Goal: Information Seeking & Learning: Learn about a topic

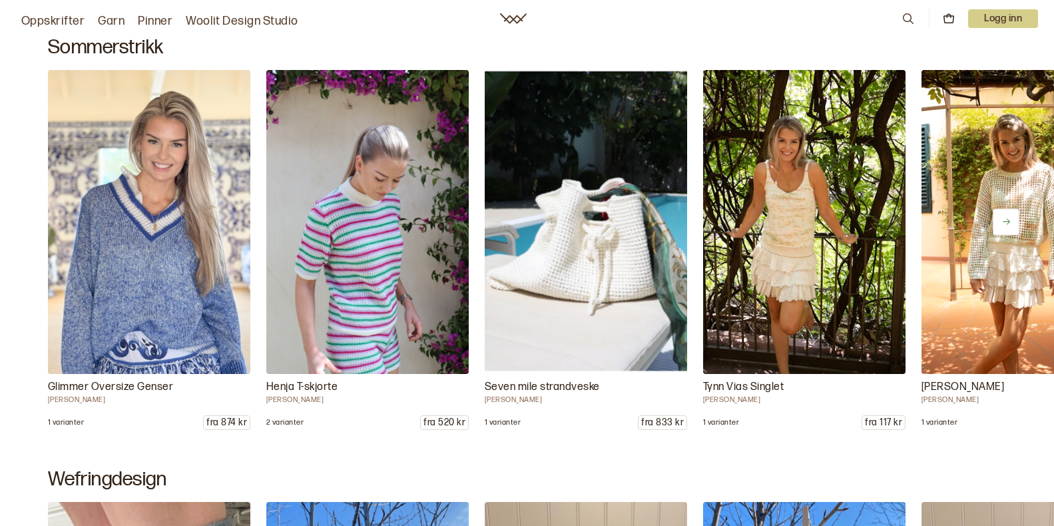
scroll to position [731, 0]
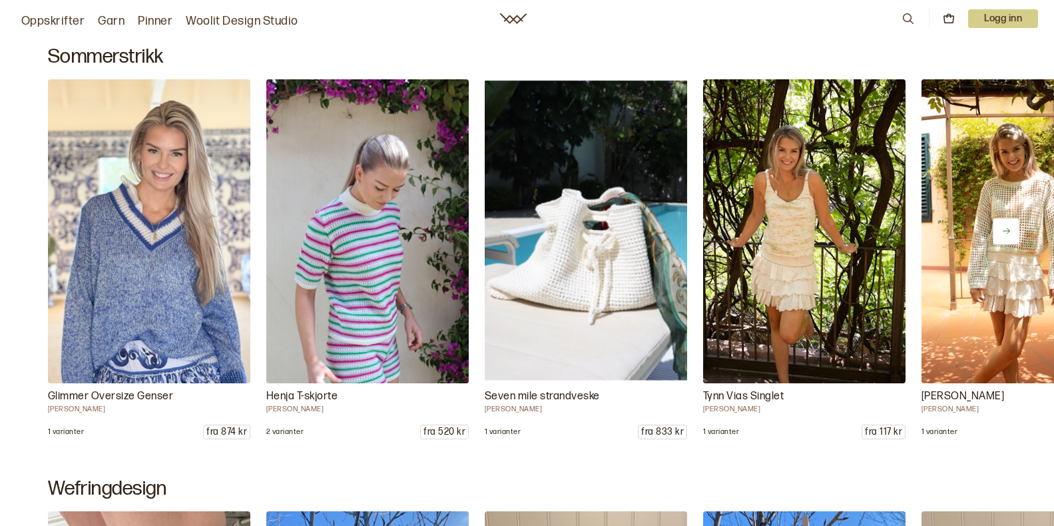
click at [1012, 228] on button at bounding box center [1006, 231] width 27 height 27
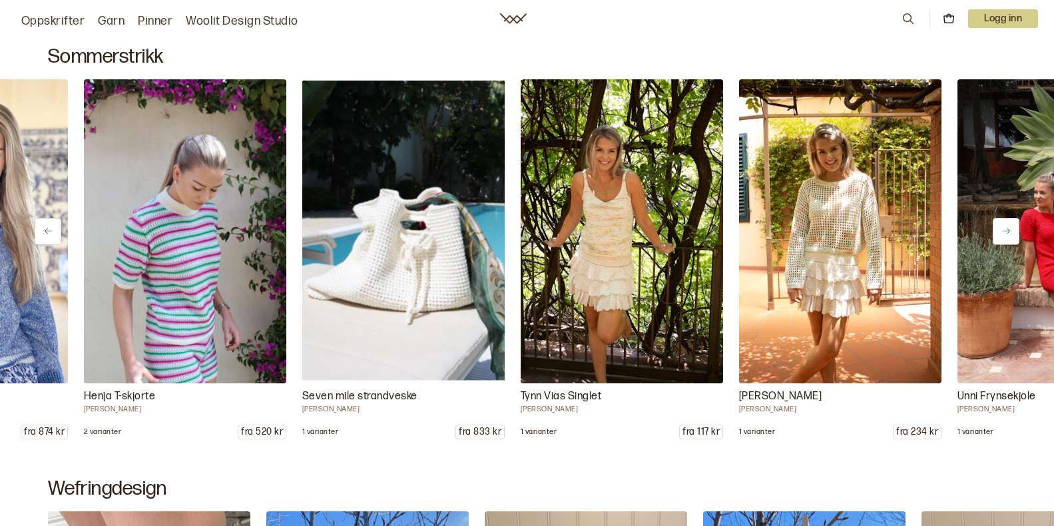
scroll to position [0, 218]
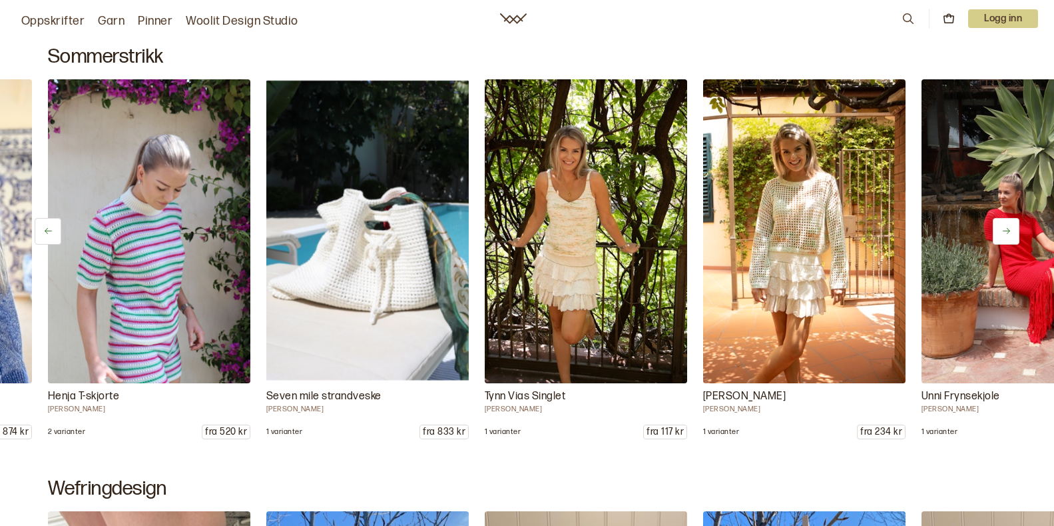
click at [1012, 228] on button at bounding box center [1006, 231] width 27 height 27
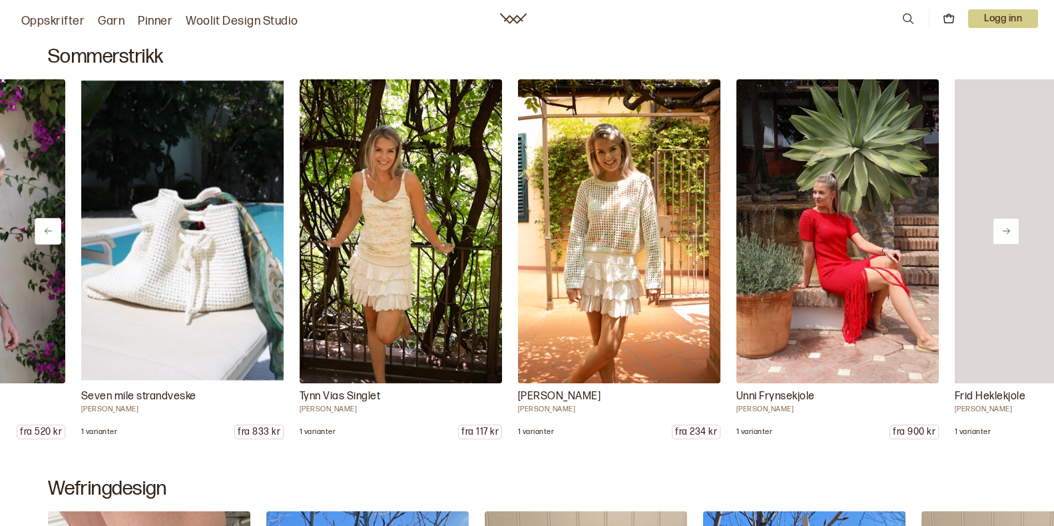
scroll to position [0, 437]
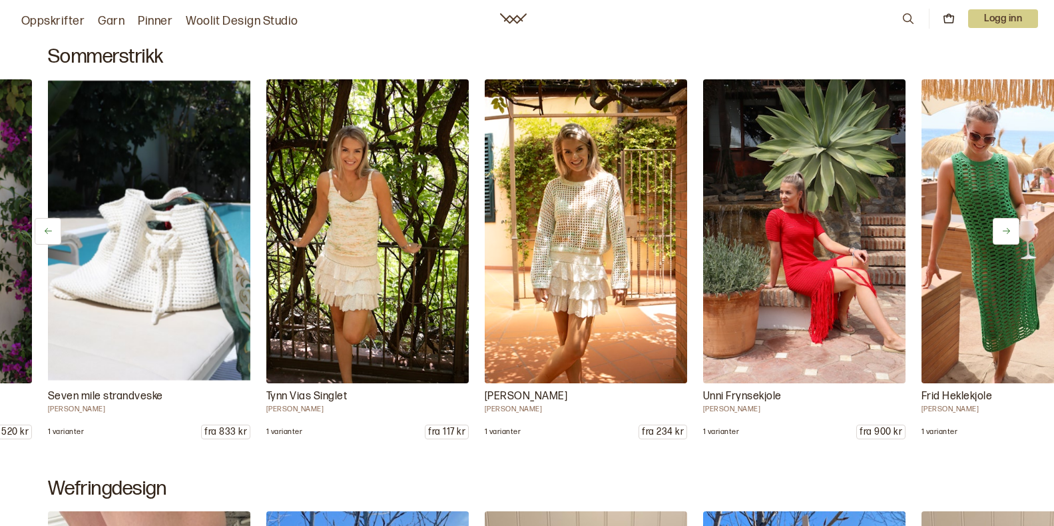
click at [1012, 228] on button at bounding box center [1006, 231] width 27 height 27
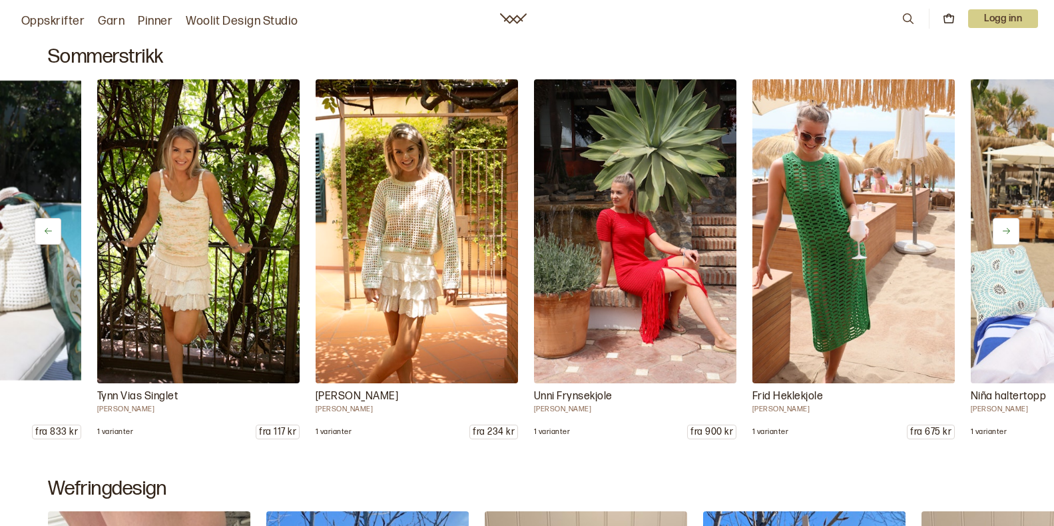
scroll to position [0, 655]
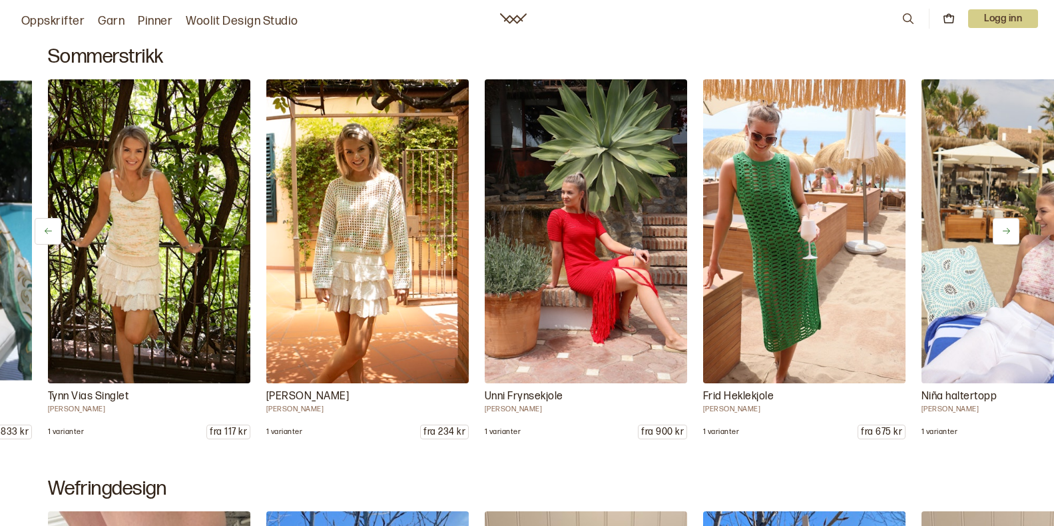
click at [1002, 230] on icon at bounding box center [1007, 231] width 10 height 10
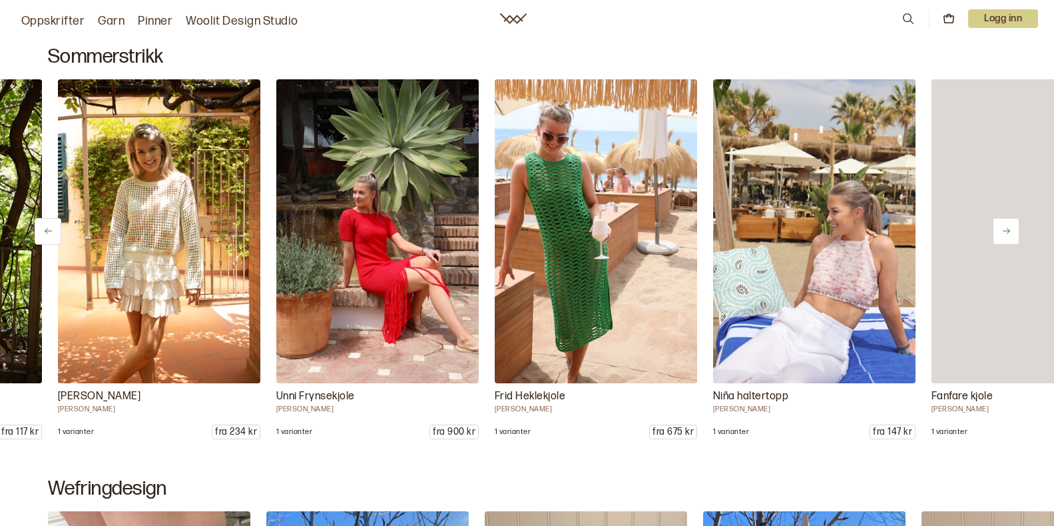
click at [1002, 230] on icon at bounding box center [1007, 231] width 10 height 10
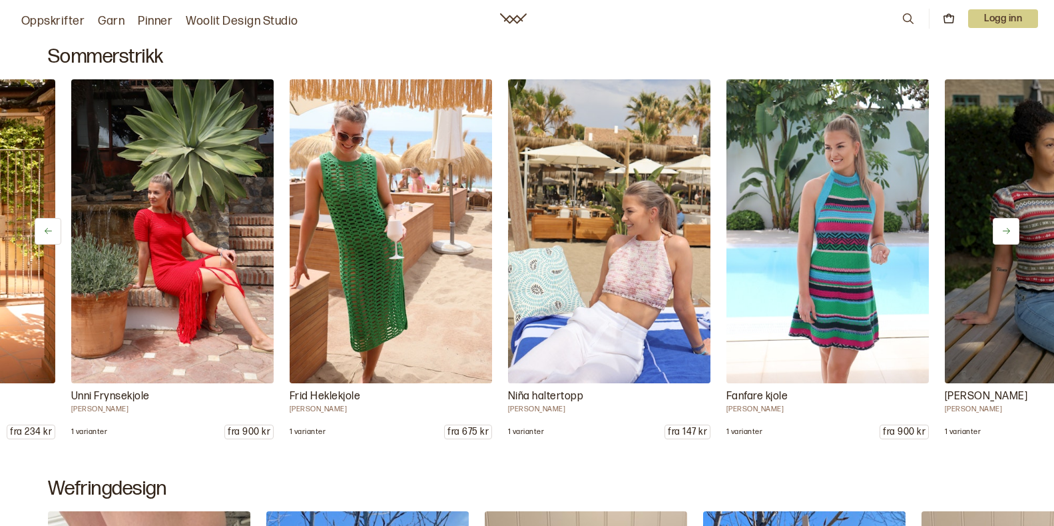
scroll to position [0, 1092]
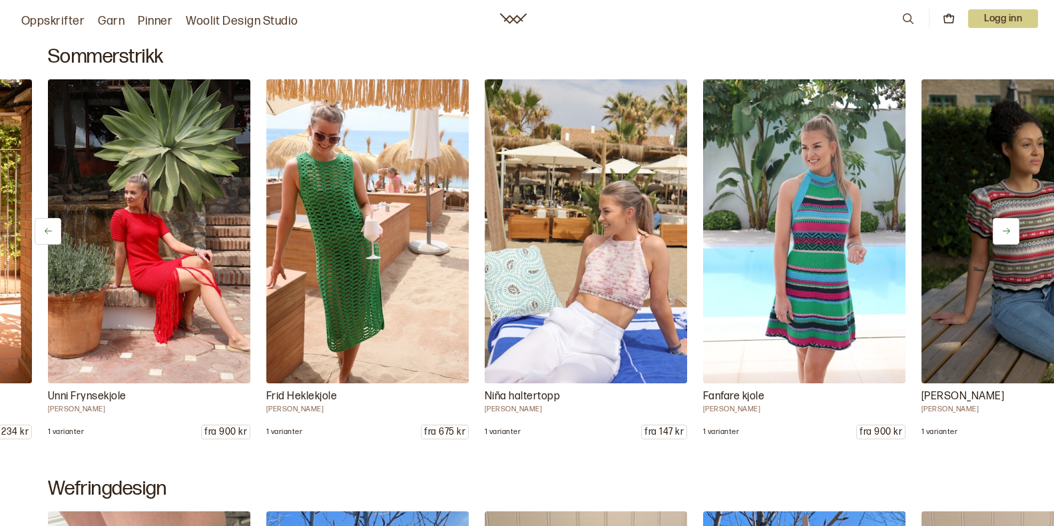
click at [1002, 230] on icon at bounding box center [1007, 231] width 10 height 10
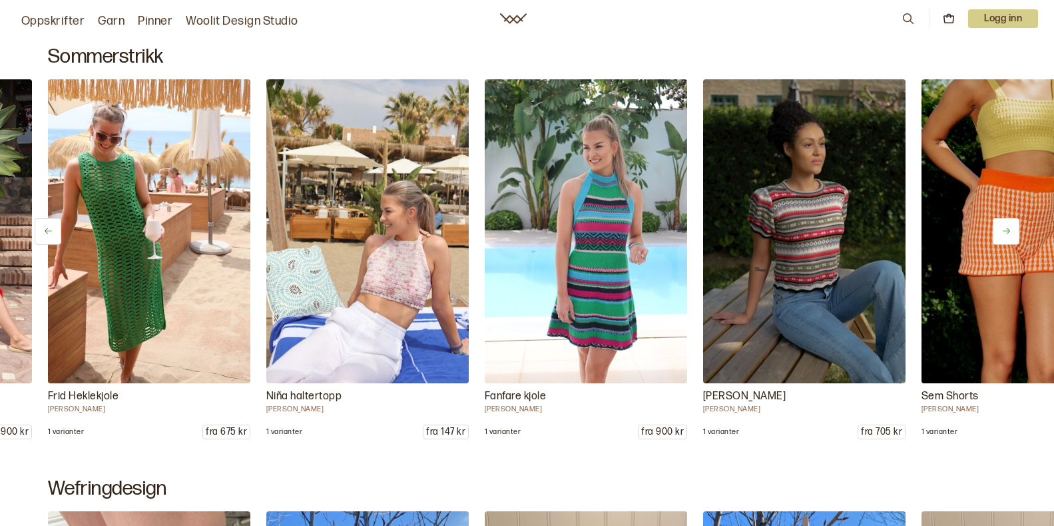
click at [1002, 230] on icon at bounding box center [1007, 231] width 10 height 10
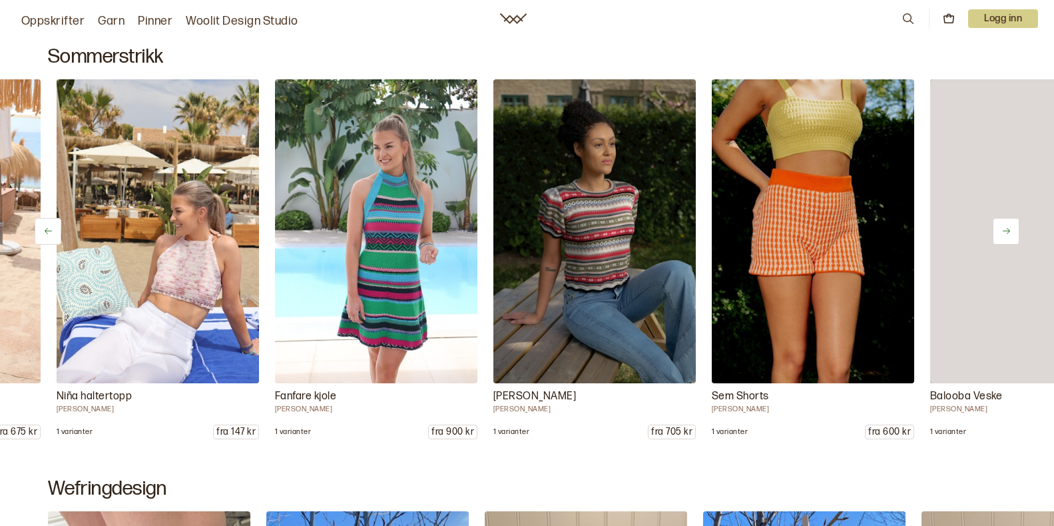
scroll to position [0, 1529]
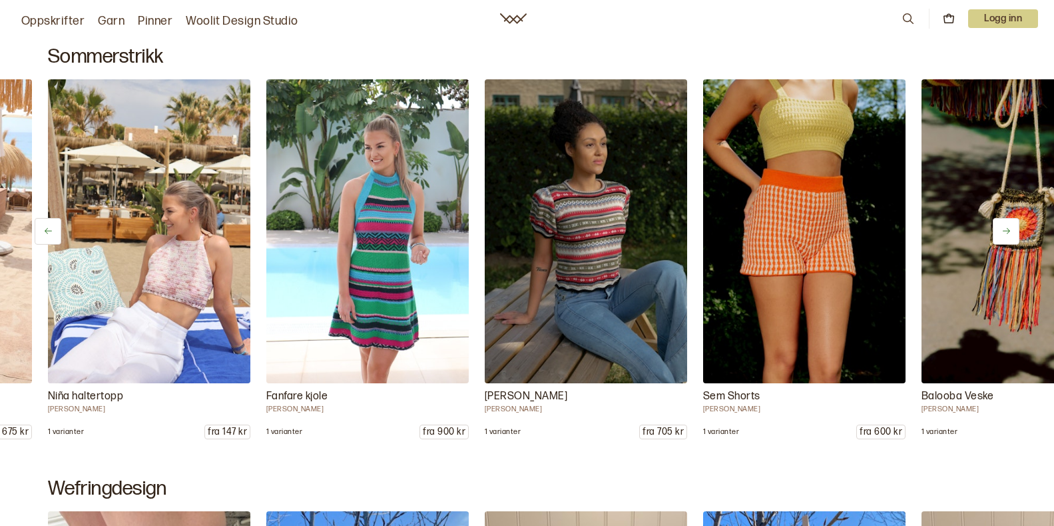
click at [1002, 230] on icon at bounding box center [1007, 231] width 10 height 10
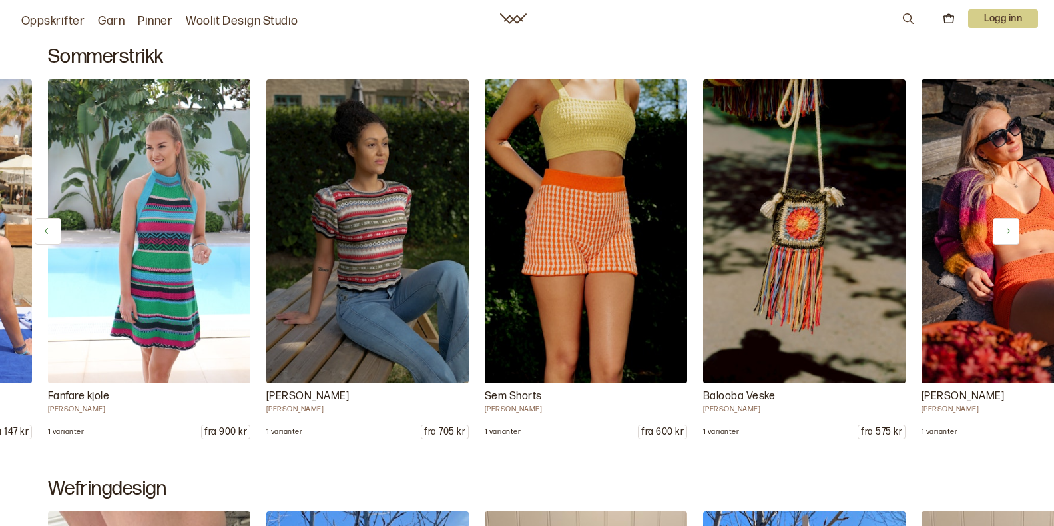
click at [1002, 233] on icon at bounding box center [1007, 231] width 10 height 10
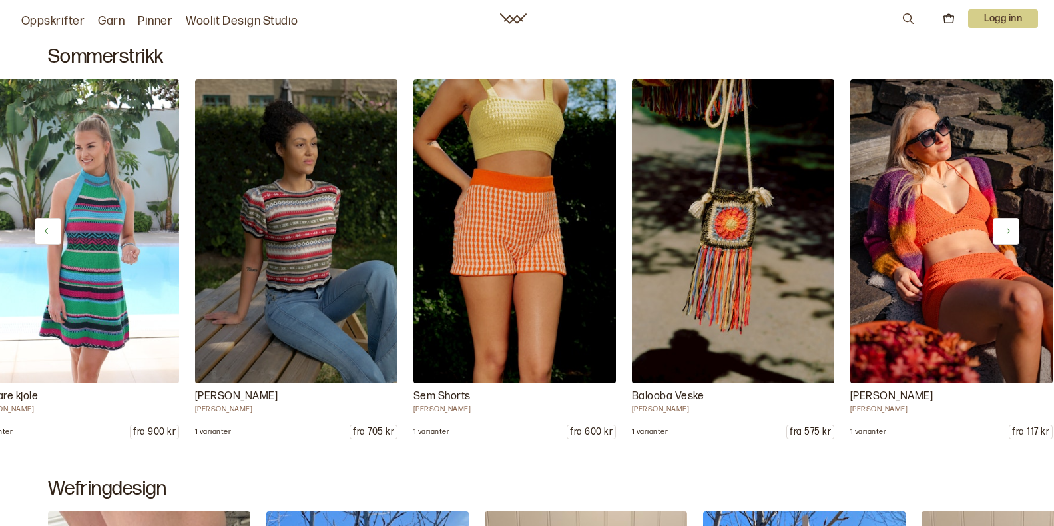
click at [1002, 233] on icon at bounding box center [1007, 231] width 10 height 10
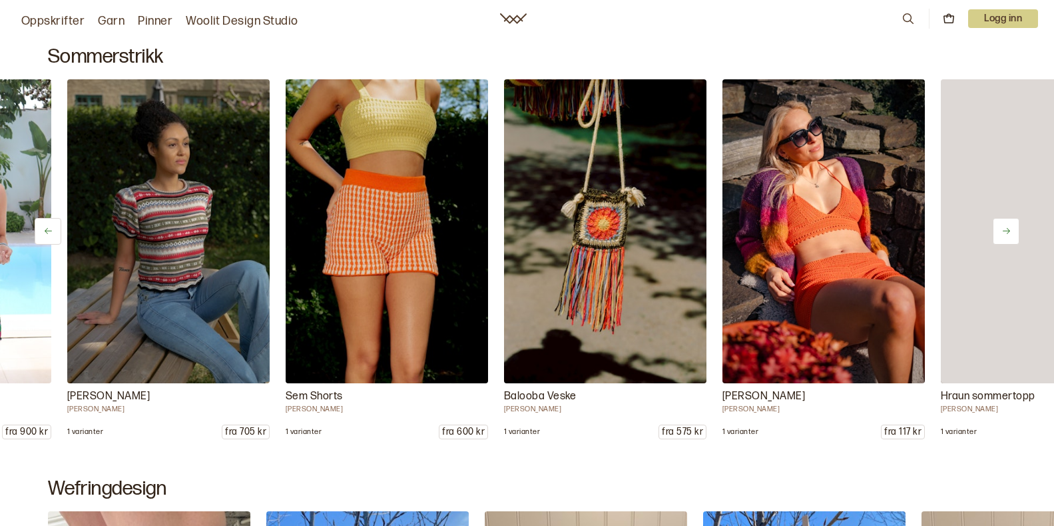
click at [1002, 233] on icon at bounding box center [1007, 231] width 10 height 10
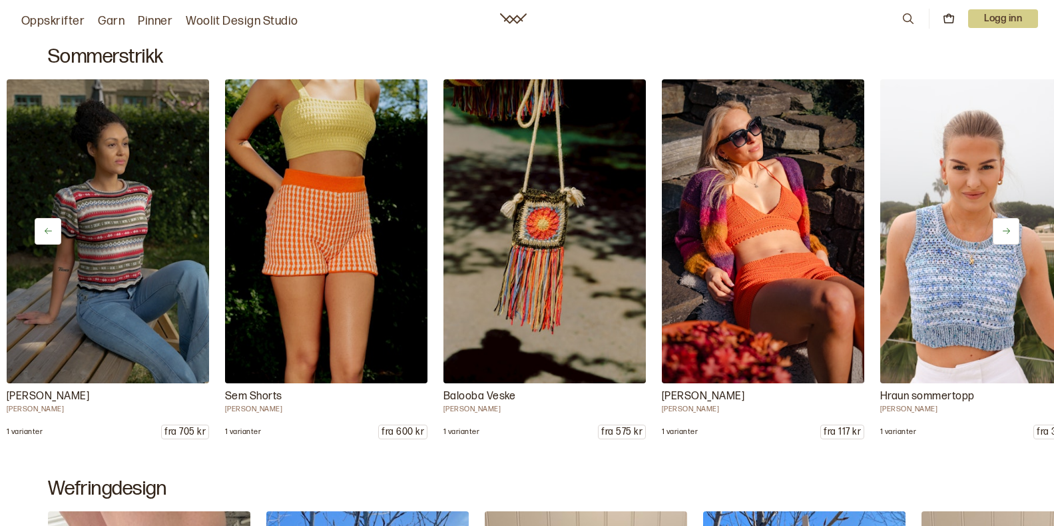
click at [1002, 233] on icon at bounding box center [1007, 231] width 10 height 10
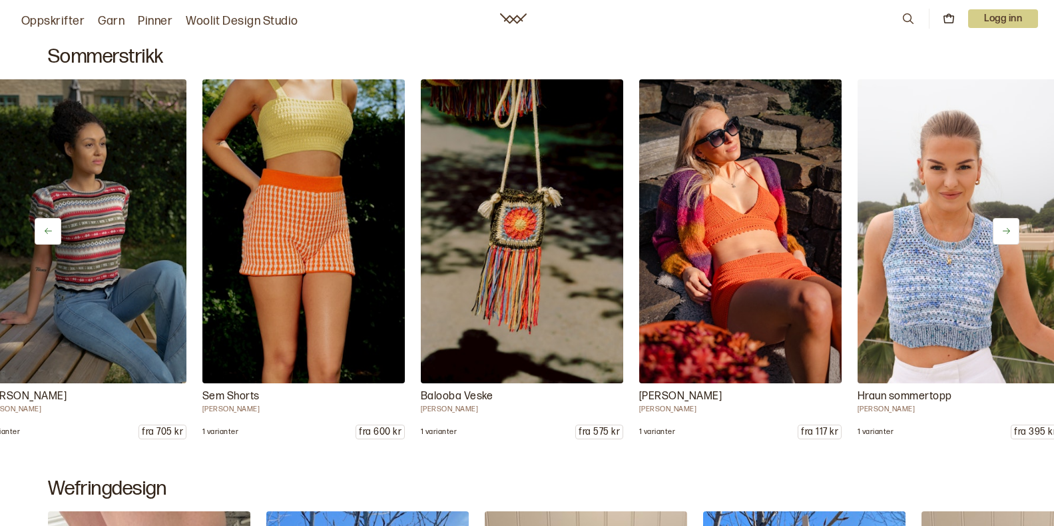
click at [1002, 233] on icon at bounding box center [1007, 231] width 10 height 10
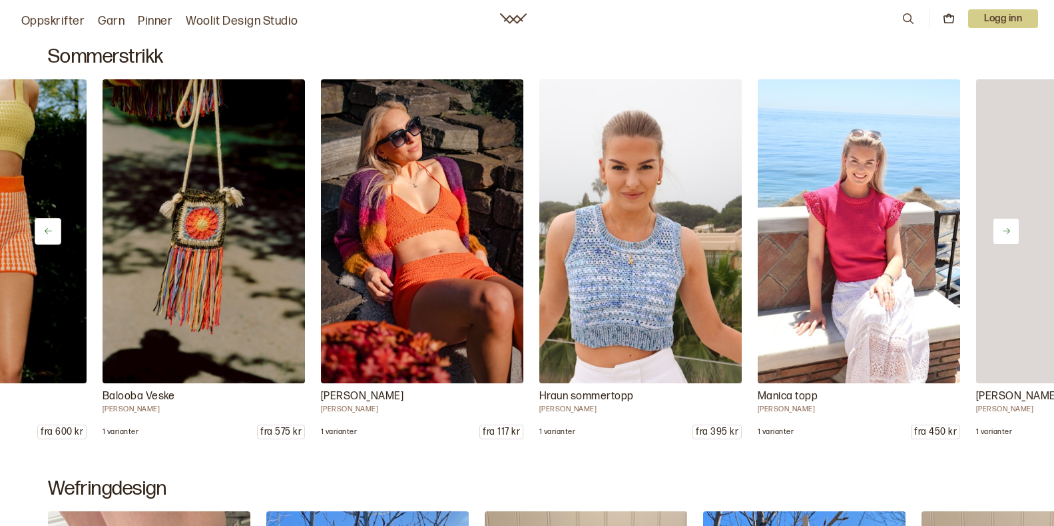
click at [1002, 233] on icon at bounding box center [1007, 231] width 10 height 10
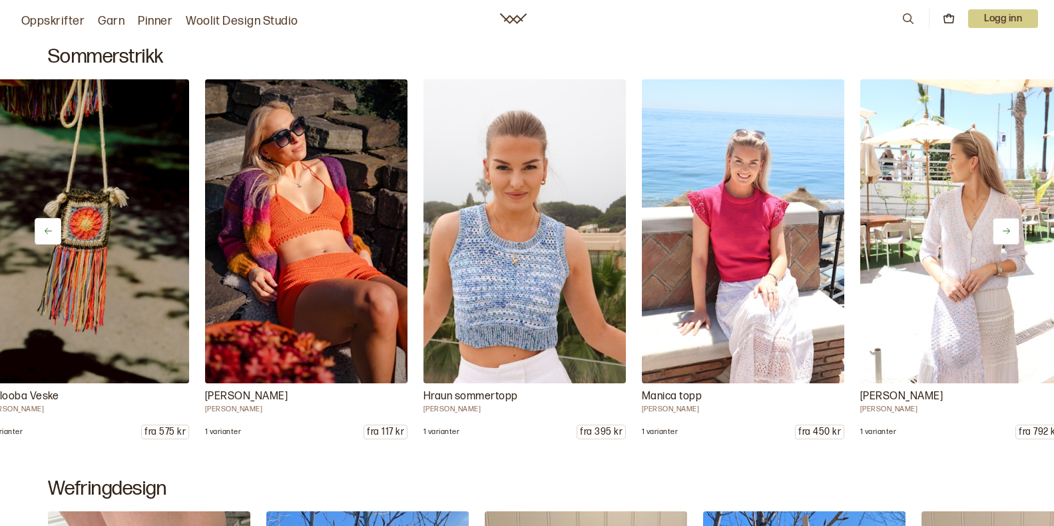
scroll to position [0, 2622]
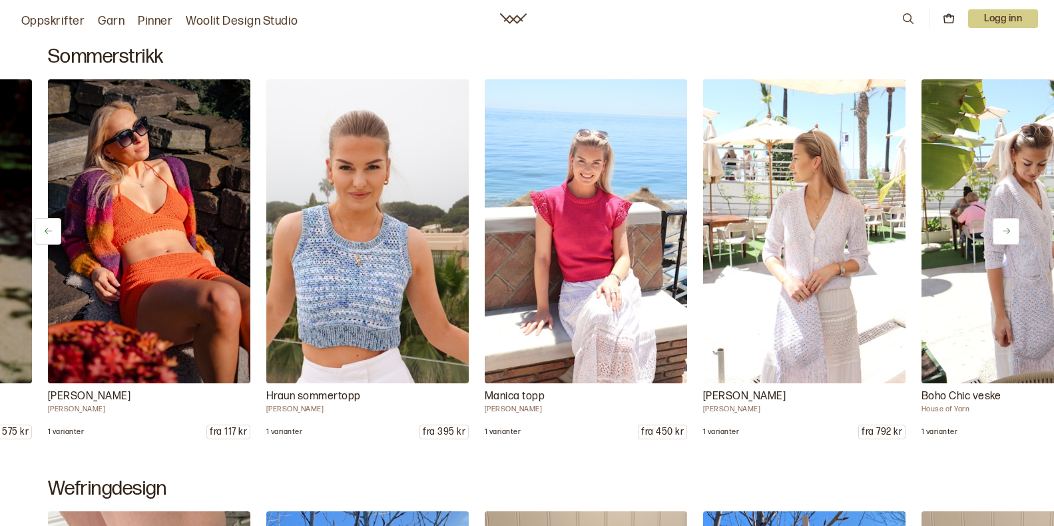
click at [1002, 233] on icon at bounding box center [1007, 231] width 10 height 10
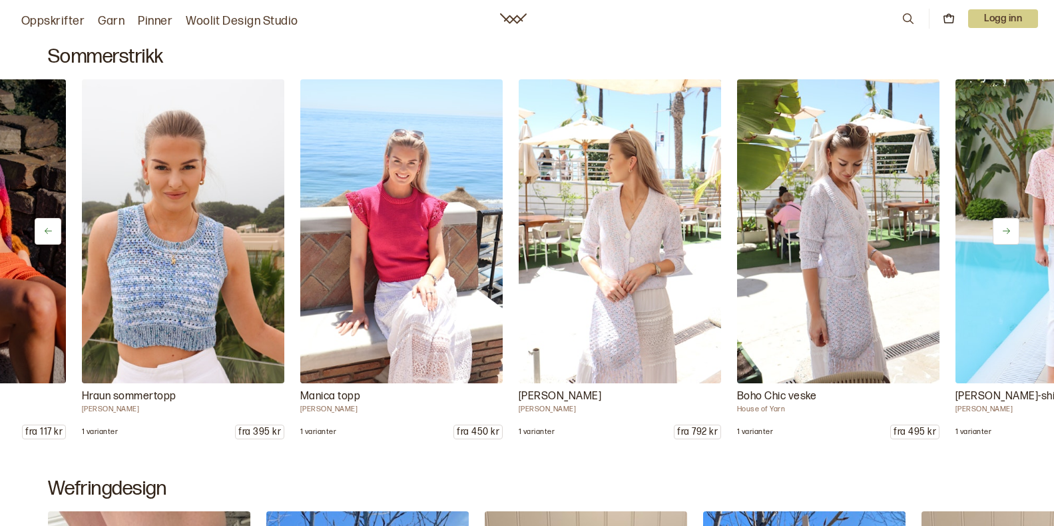
scroll to position [0, 2840]
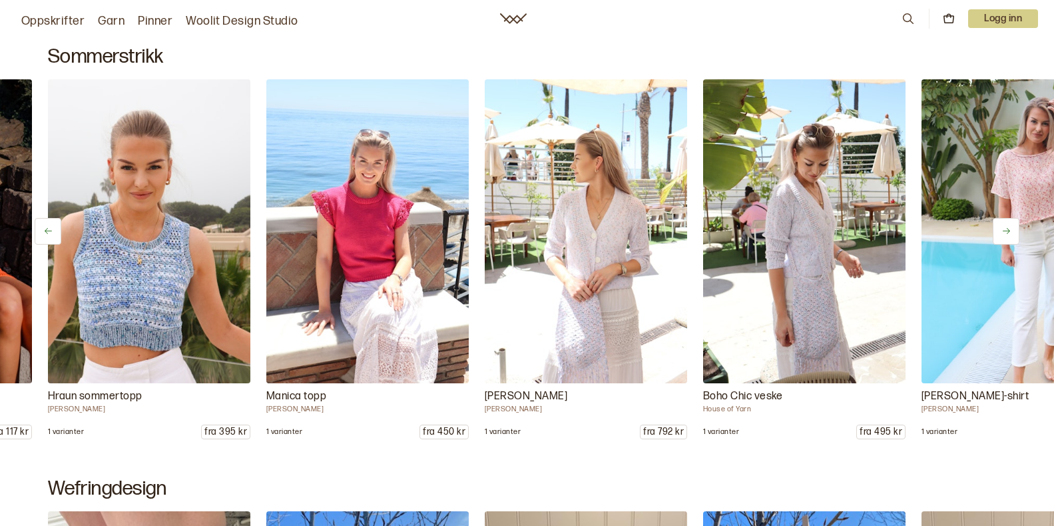
click at [1002, 233] on icon at bounding box center [1007, 231] width 10 height 10
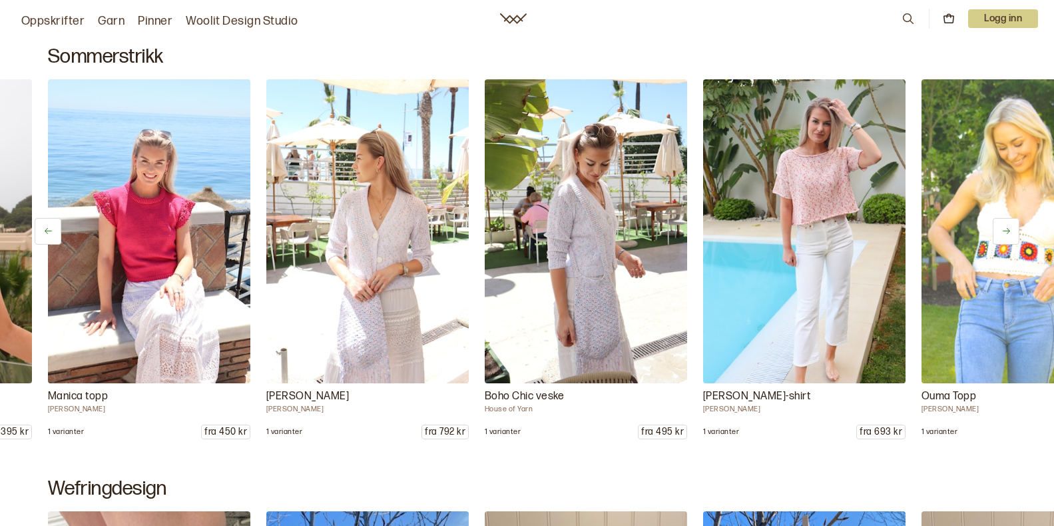
click at [1002, 233] on icon at bounding box center [1007, 231] width 10 height 10
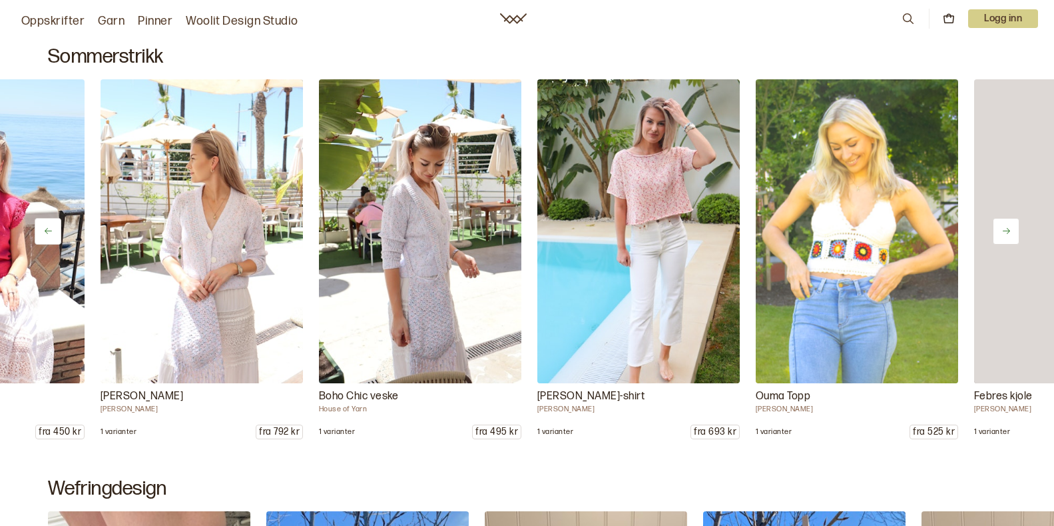
scroll to position [0, 3277]
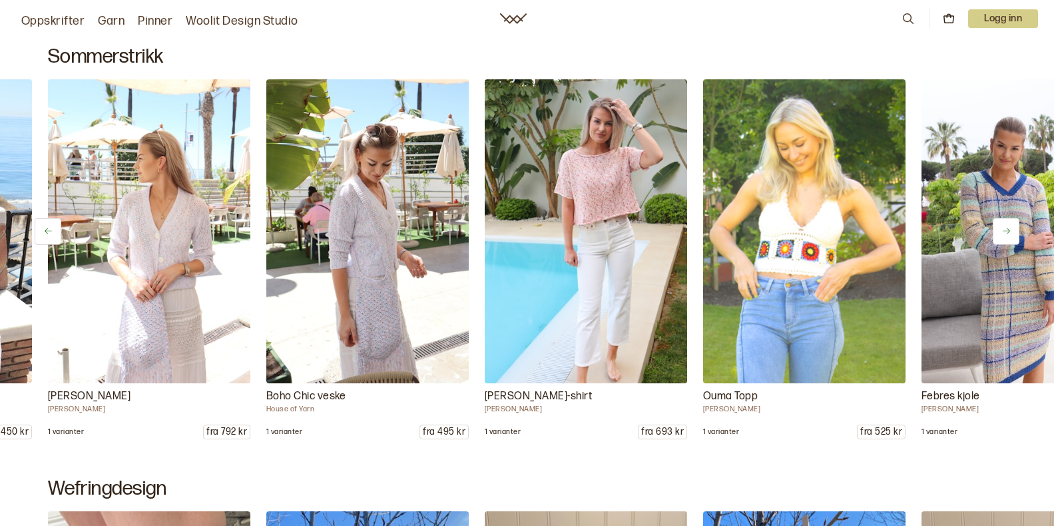
click at [1002, 233] on icon at bounding box center [1007, 231] width 10 height 10
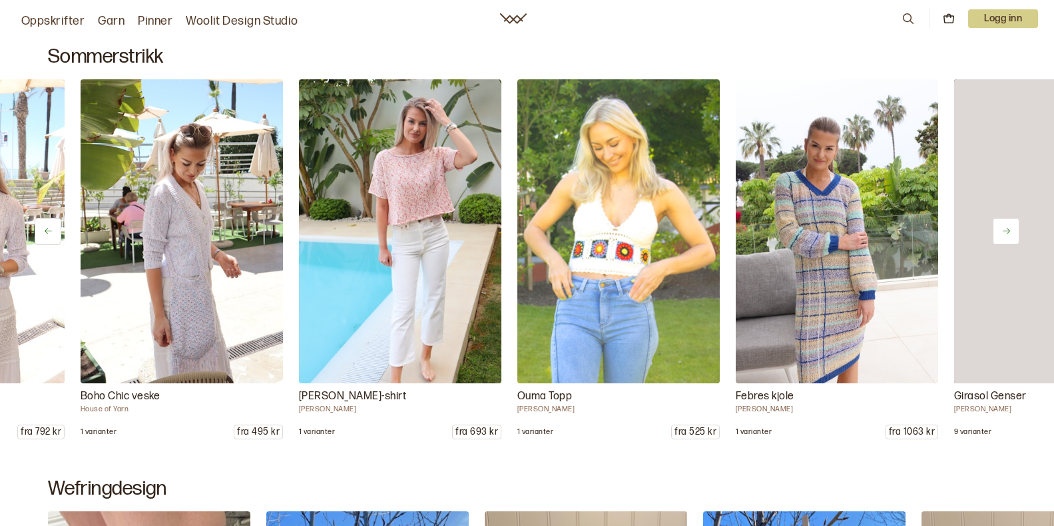
scroll to position [0, 3495]
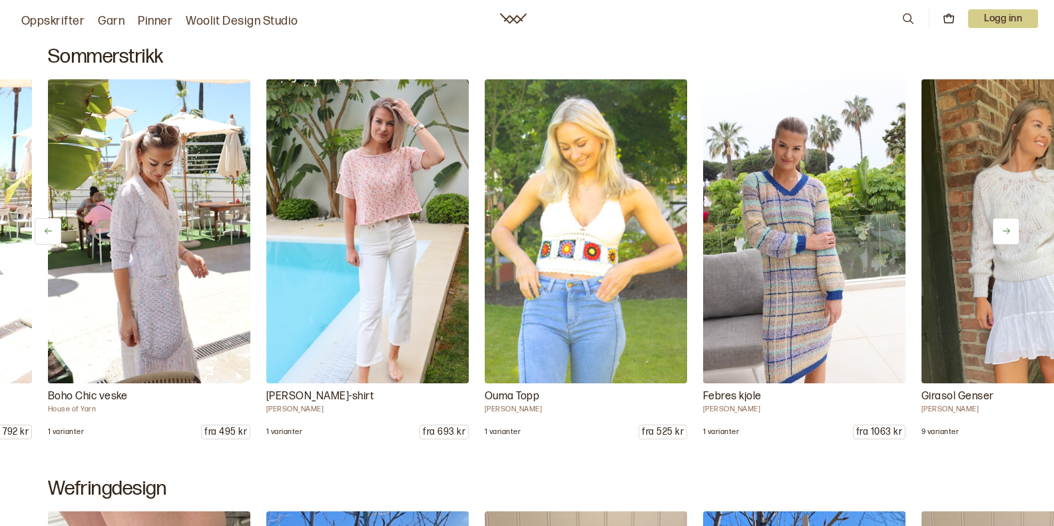
click at [1002, 233] on icon at bounding box center [1007, 231] width 10 height 10
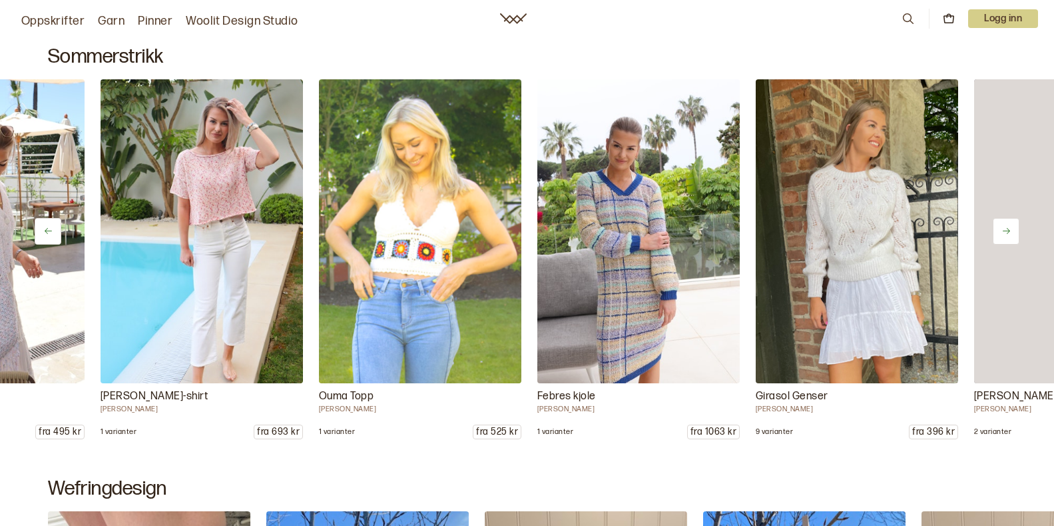
scroll to position [0, 3714]
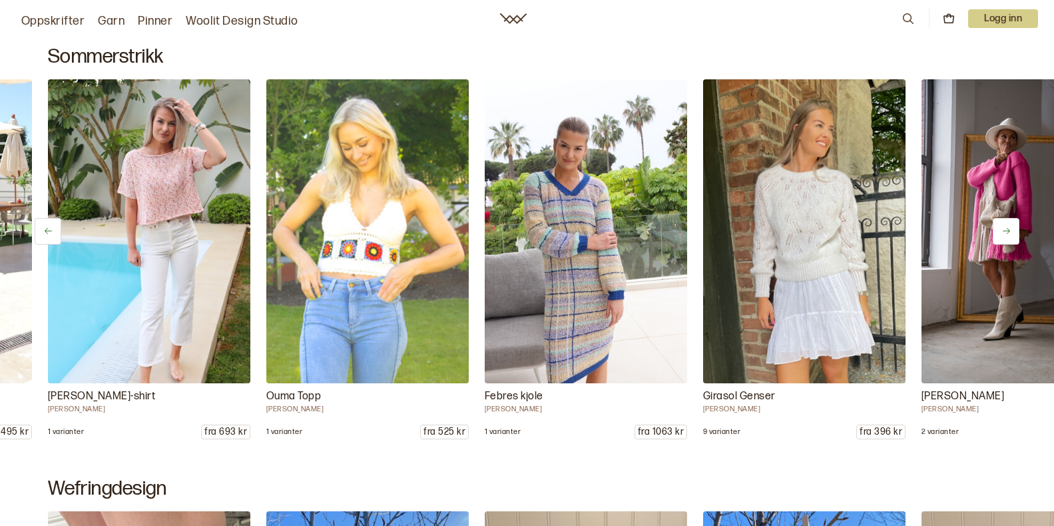
click at [1002, 233] on icon at bounding box center [1007, 231] width 10 height 10
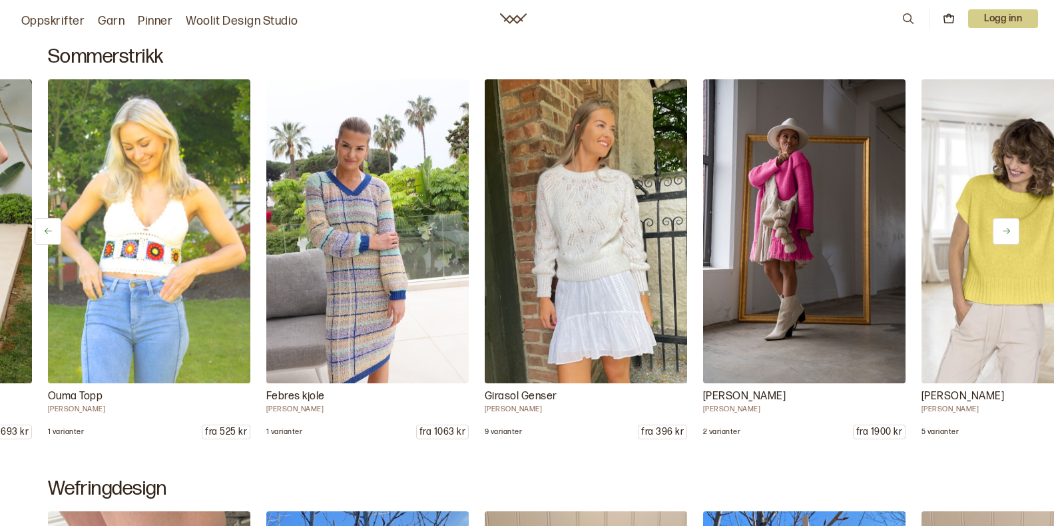
click at [1002, 233] on icon at bounding box center [1007, 231] width 10 height 10
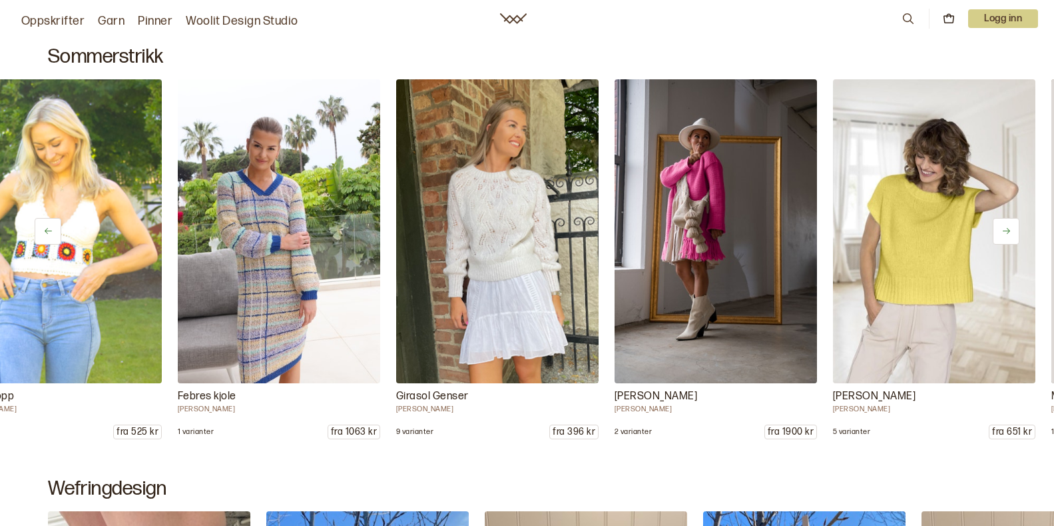
click at [1002, 233] on icon at bounding box center [1007, 231] width 10 height 10
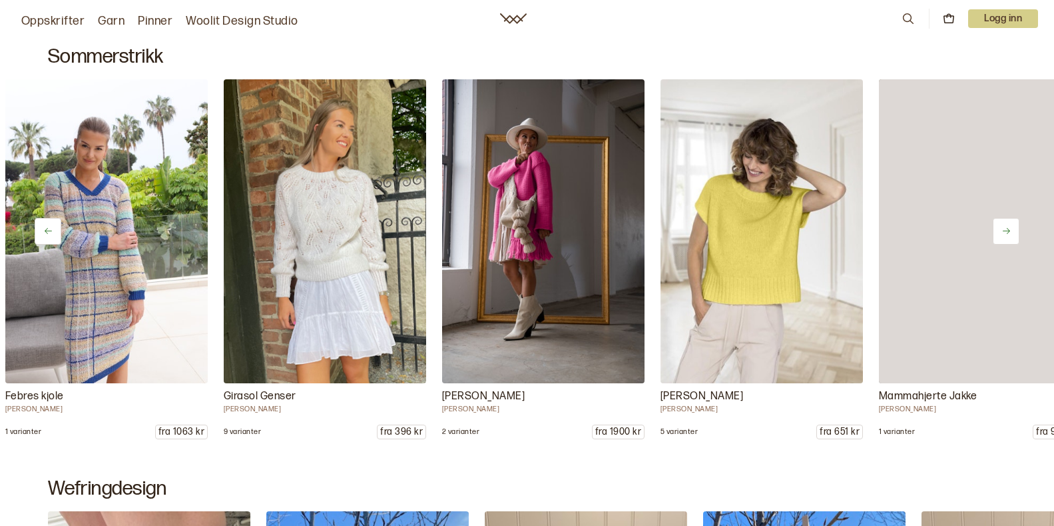
click at [1002, 233] on icon at bounding box center [1007, 231] width 10 height 10
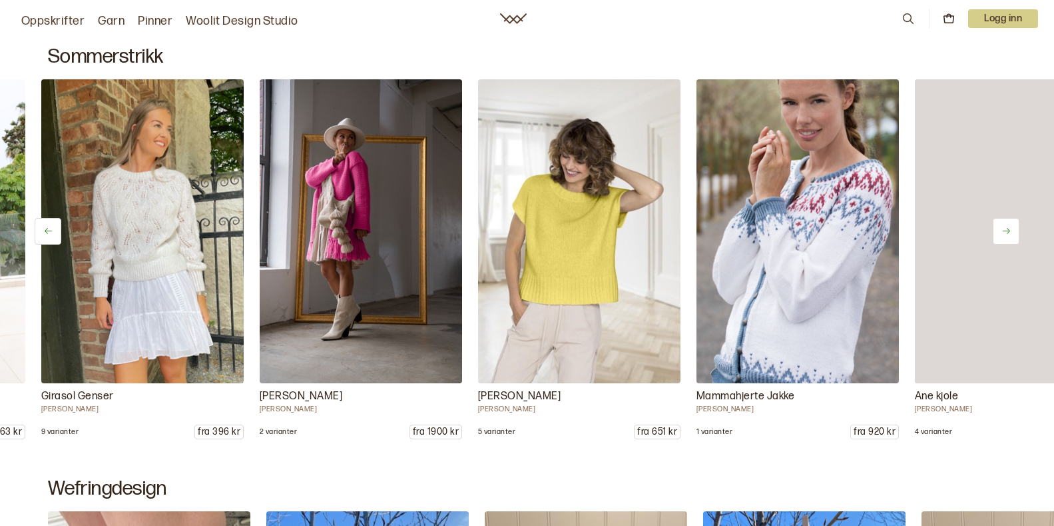
scroll to position [0, 4588]
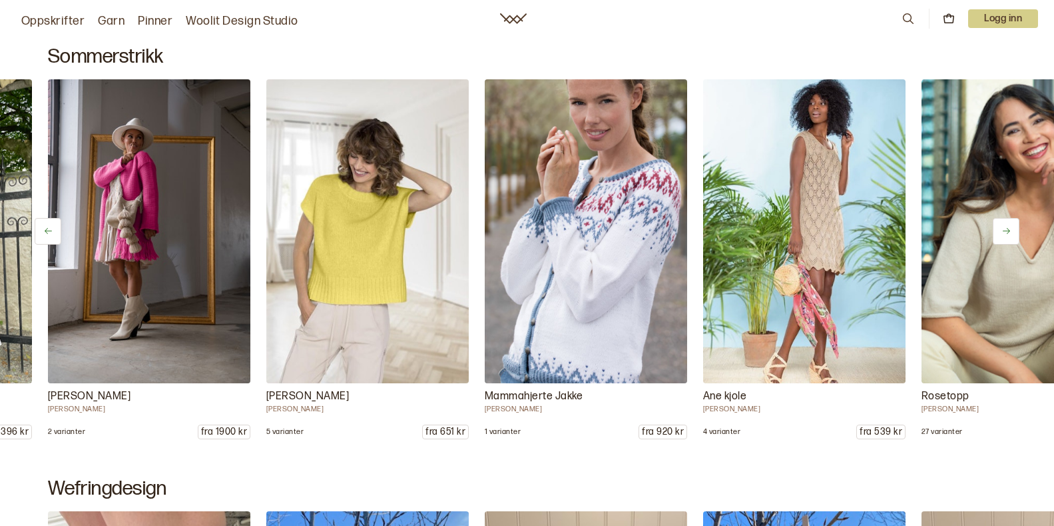
click at [1002, 233] on icon at bounding box center [1007, 231] width 10 height 10
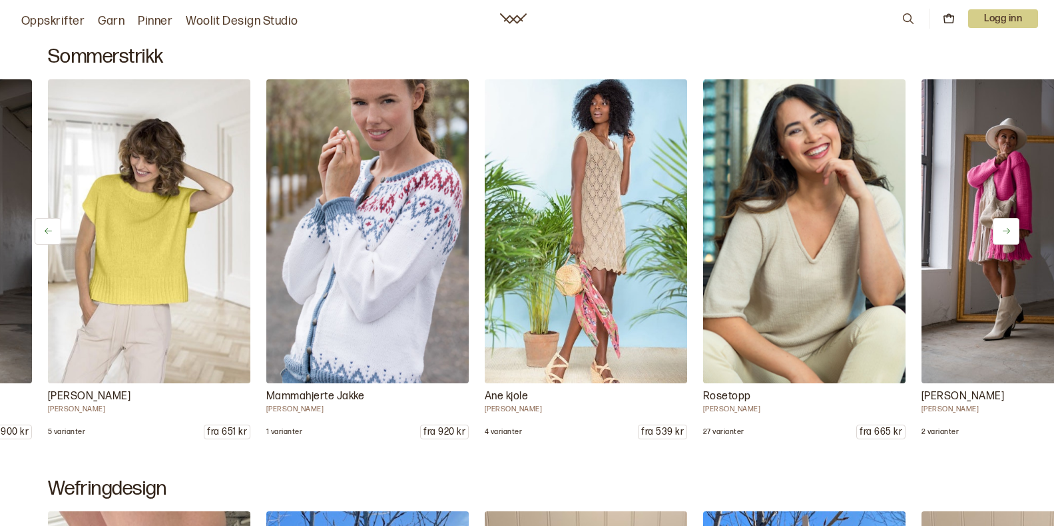
click at [1002, 233] on icon at bounding box center [1007, 231] width 10 height 10
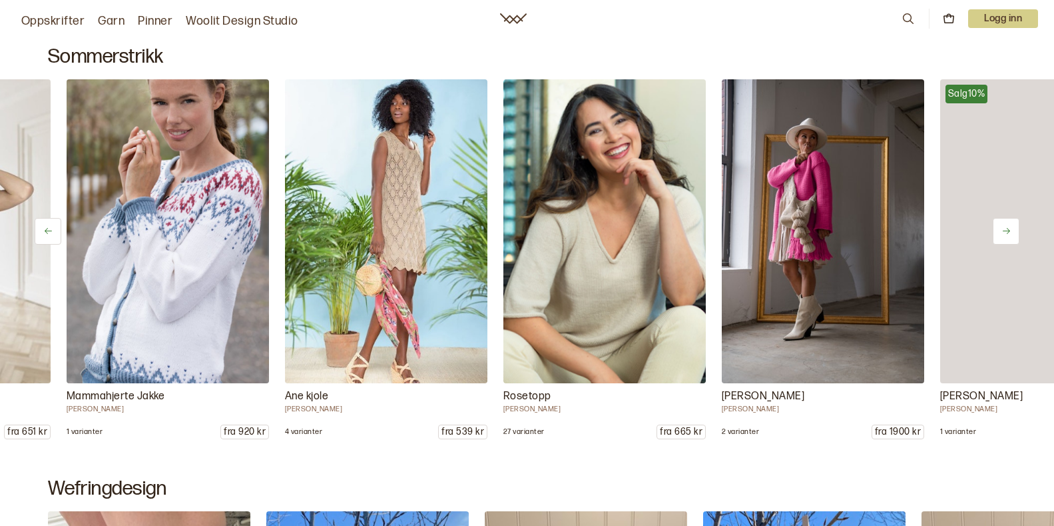
scroll to position [0, 5025]
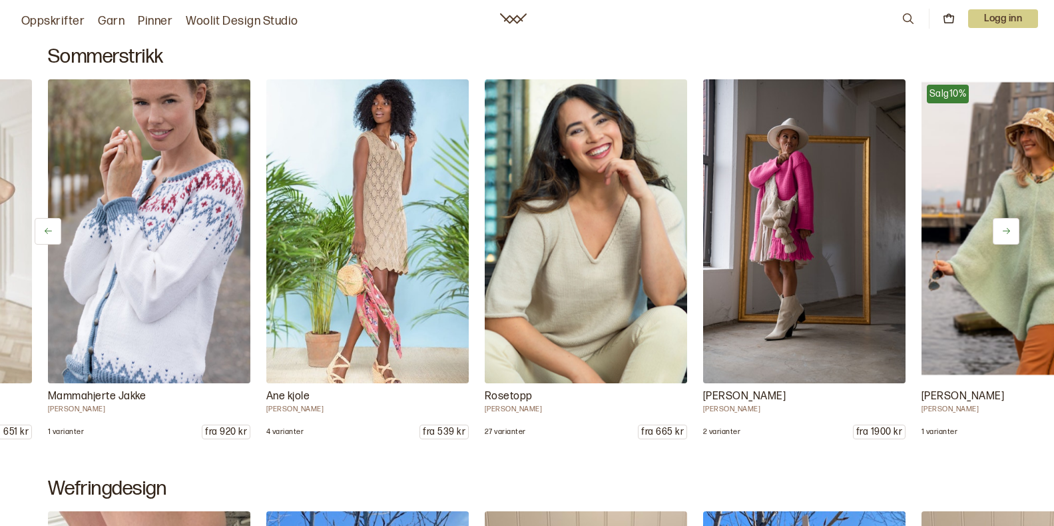
click at [1002, 233] on icon at bounding box center [1007, 231] width 10 height 10
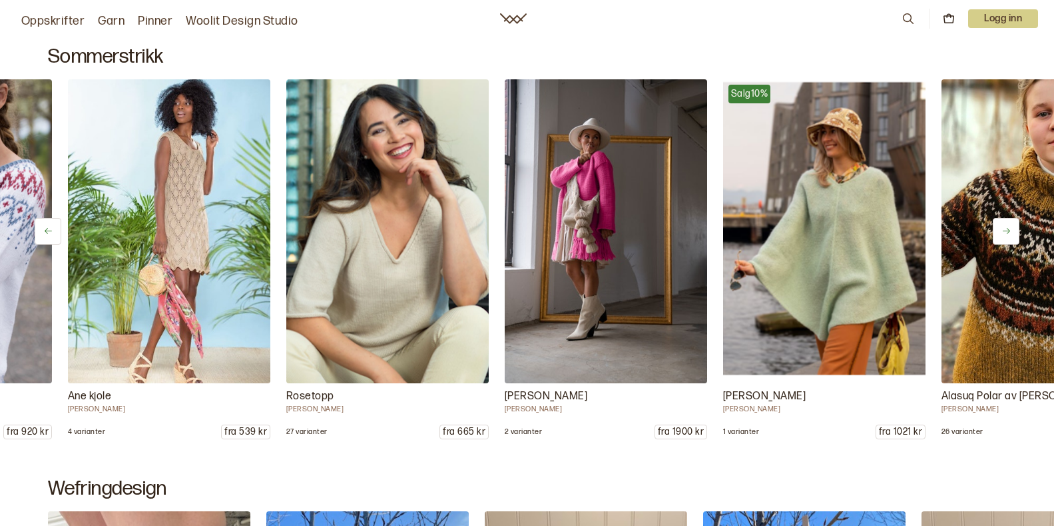
scroll to position [0, 5243]
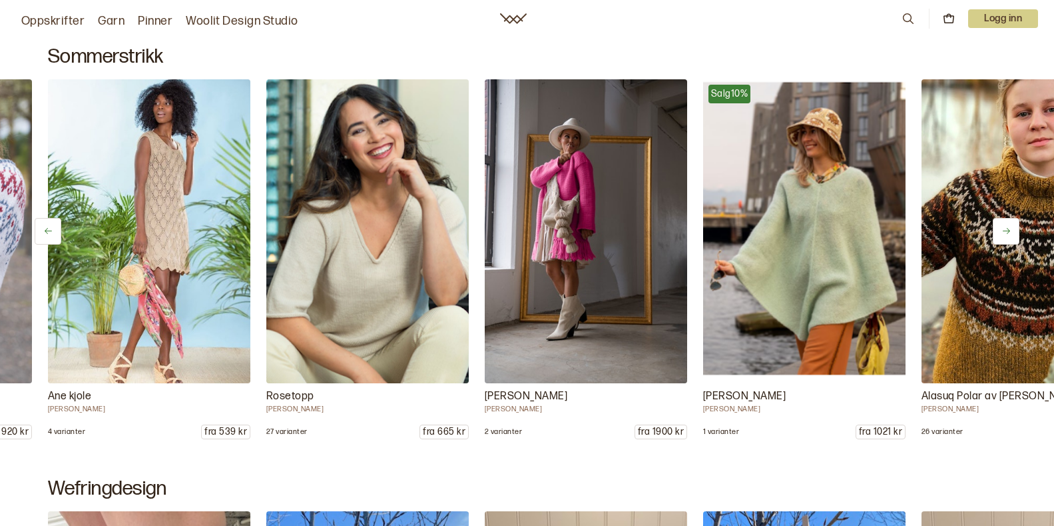
click at [1002, 234] on icon at bounding box center [1007, 231] width 10 height 10
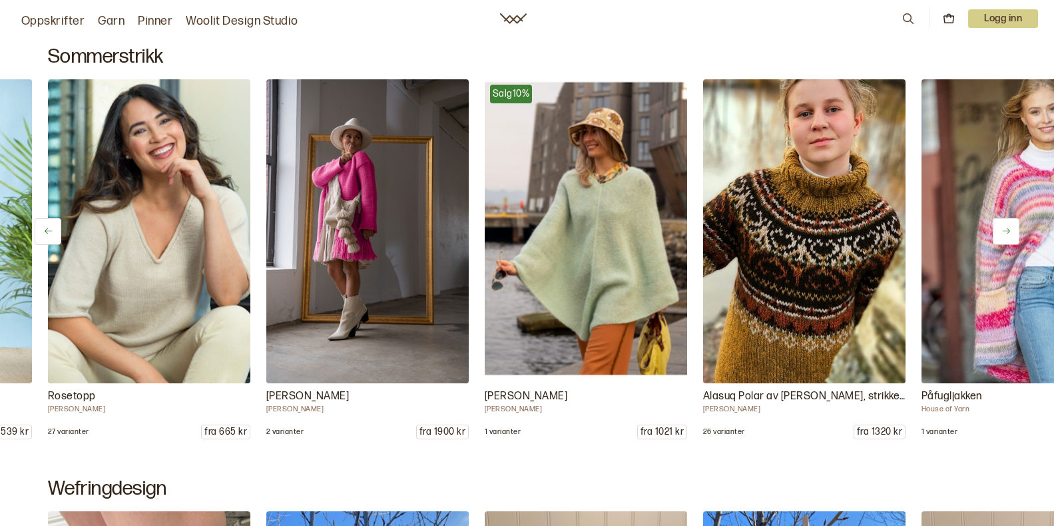
click at [1002, 234] on icon at bounding box center [1007, 231] width 10 height 10
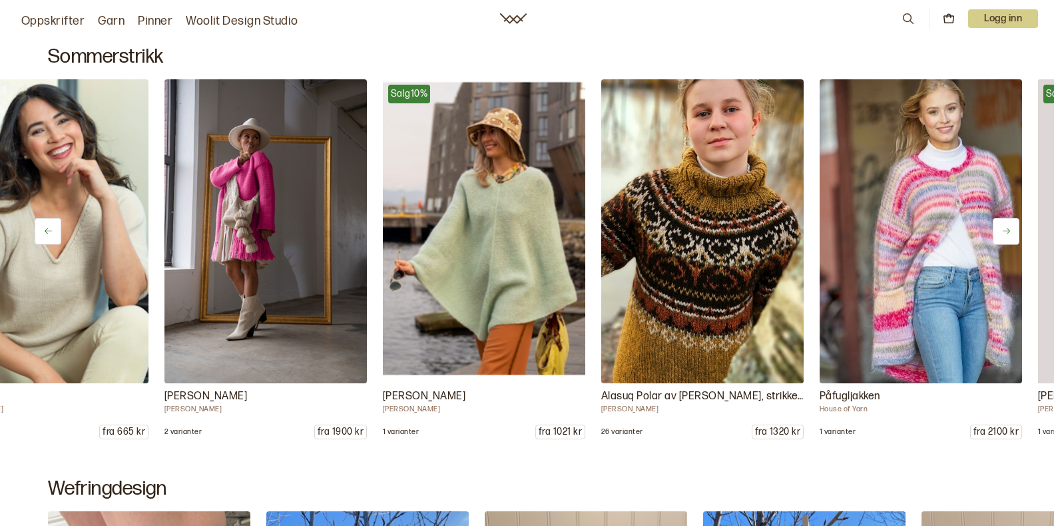
click at [1002, 234] on icon at bounding box center [1007, 231] width 10 height 10
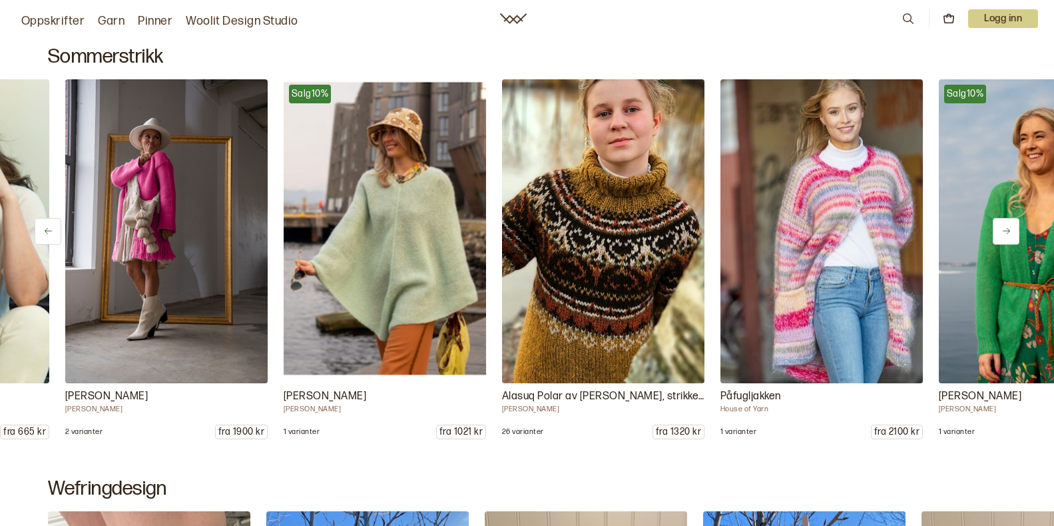
scroll to position [0, 5680]
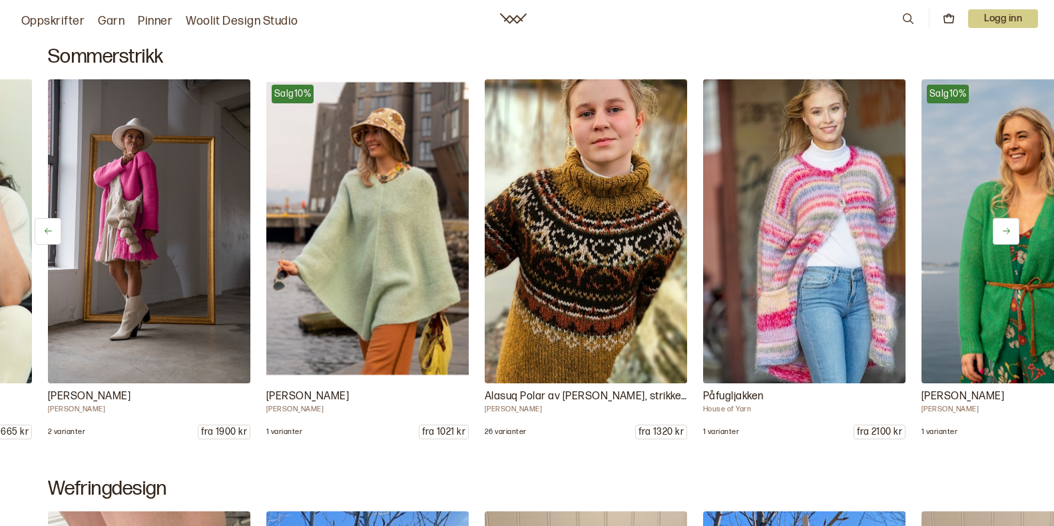
click at [1003, 234] on icon at bounding box center [1007, 231] width 10 height 10
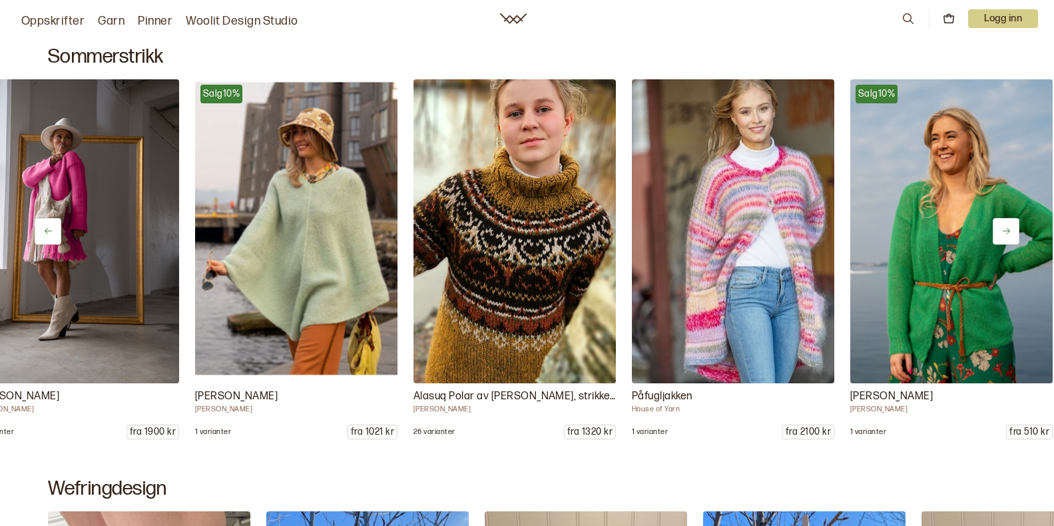
scroll to position [0, 5898]
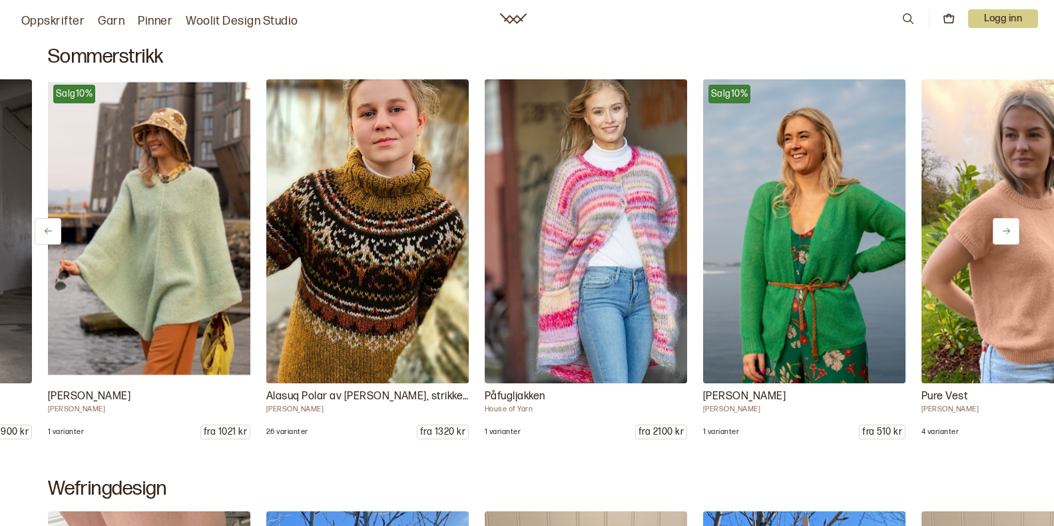
click at [1003, 235] on icon at bounding box center [1007, 231] width 10 height 10
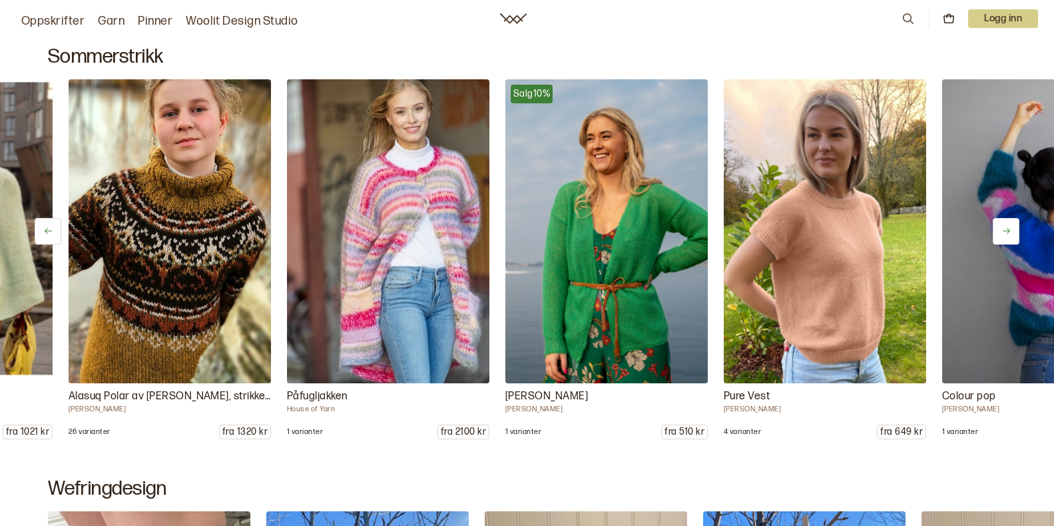
scroll to position [0, 6117]
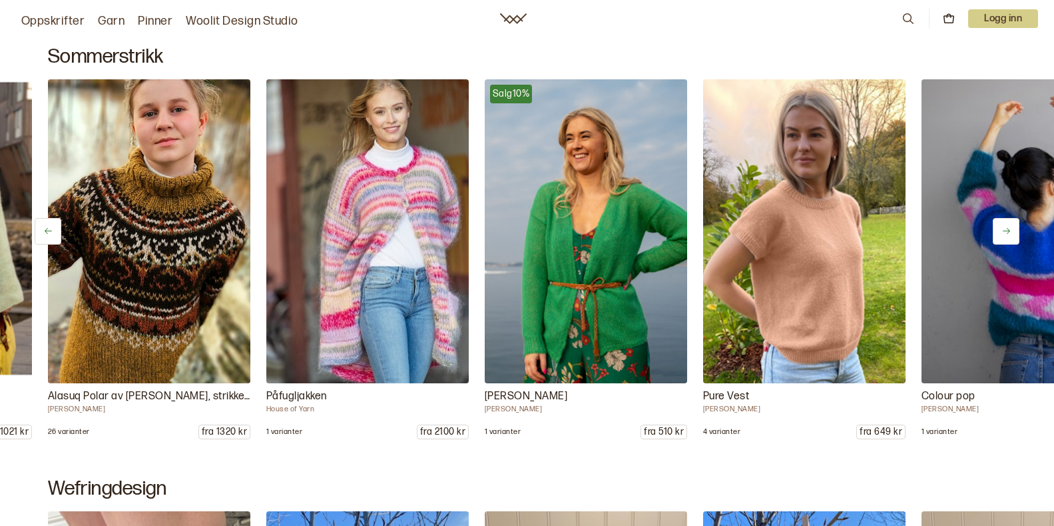
click at [1003, 236] on icon at bounding box center [1007, 231] width 10 height 10
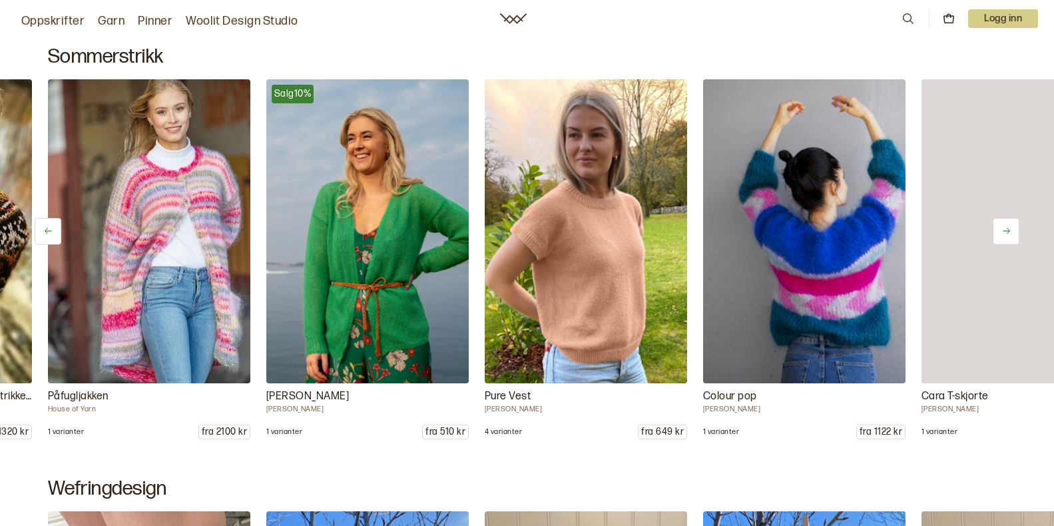
click at [1003, 236] on icon at bounding box center [1007, 231] width 10 height 10
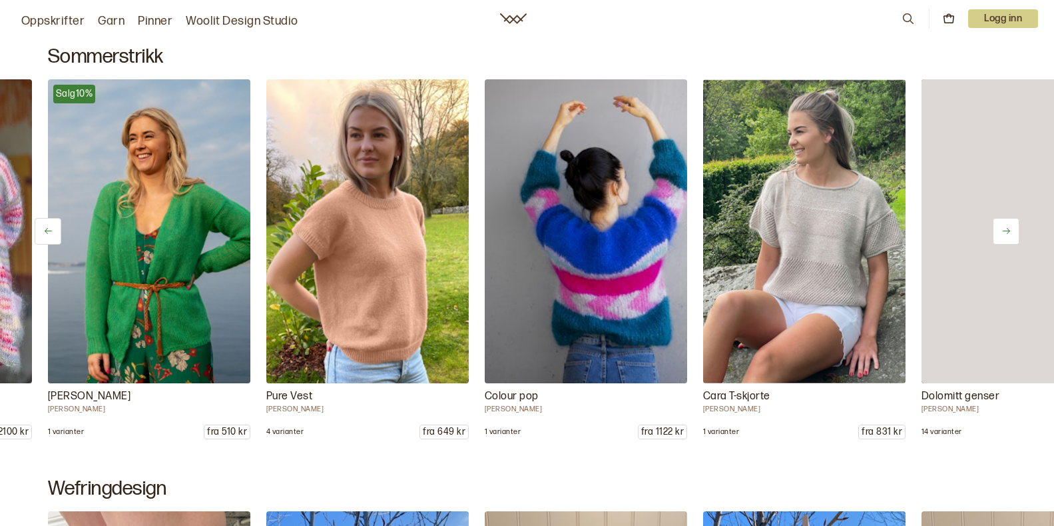
click at [1003, 236] on icon at bounding box center [1007, 231] width 10 height 10
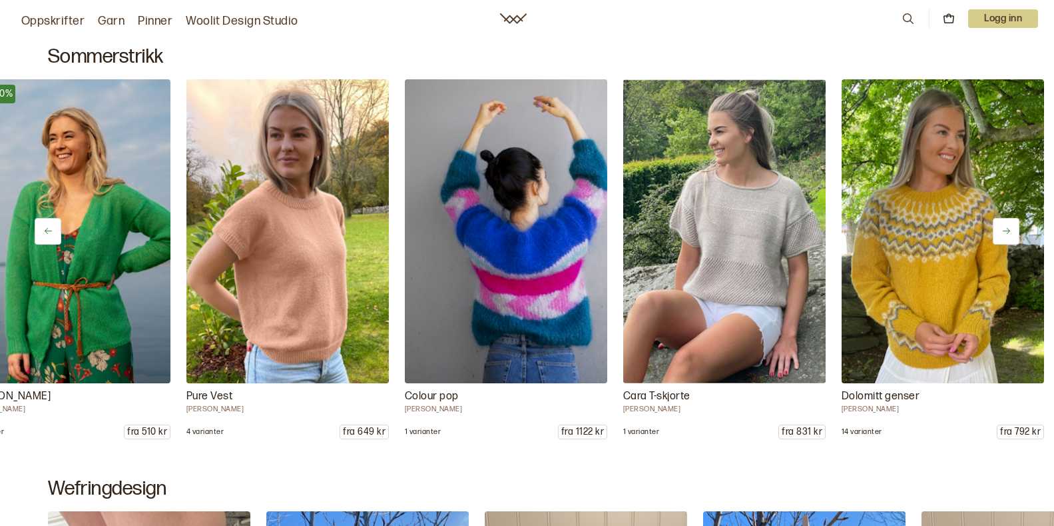
click at [1003, 236] on icon at bounding box center [1007, 231] width 10 height 10
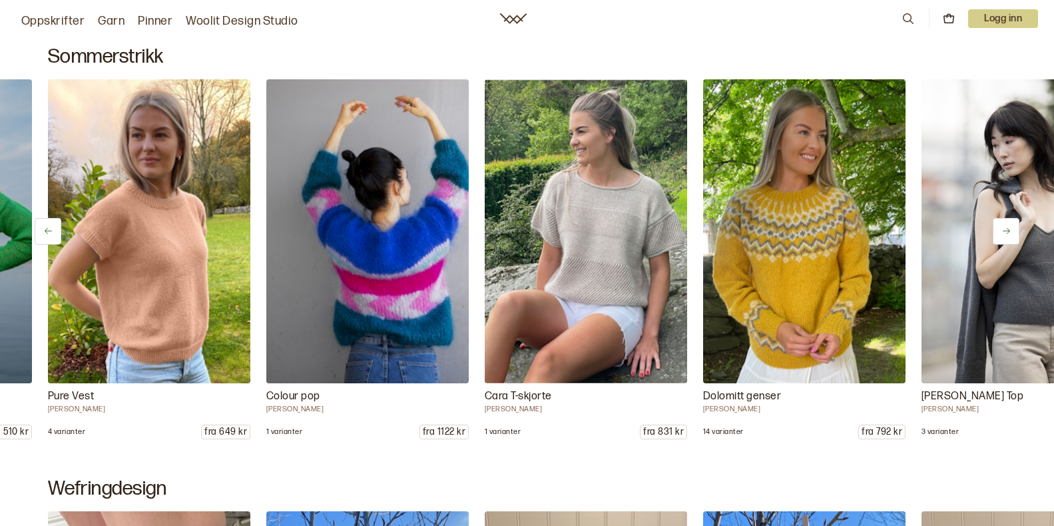
click at [1003, 236] on icon at bounding box center [1007, 231] width 10 height 10
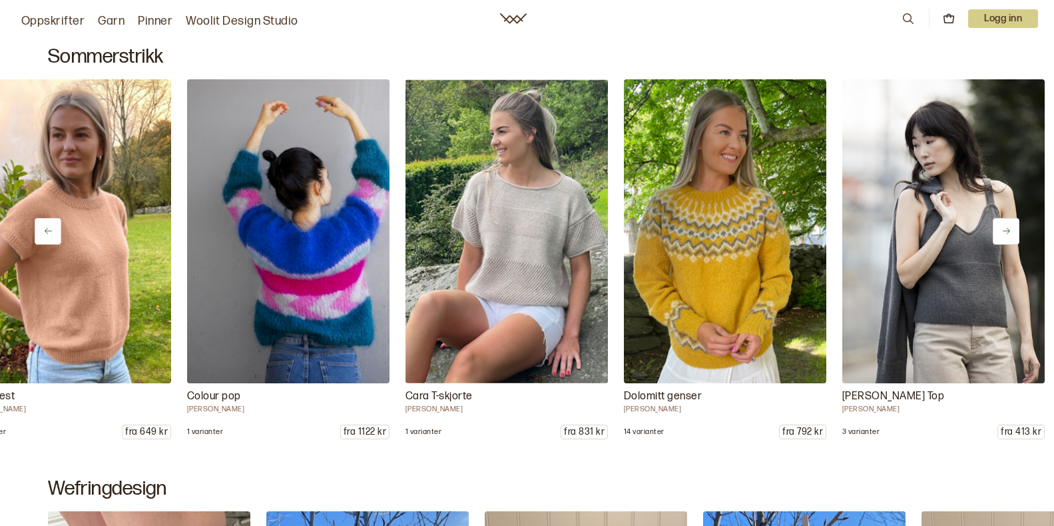
click at [1003, 236] on icon at bounding box center [1007, 231] width 10 height 10
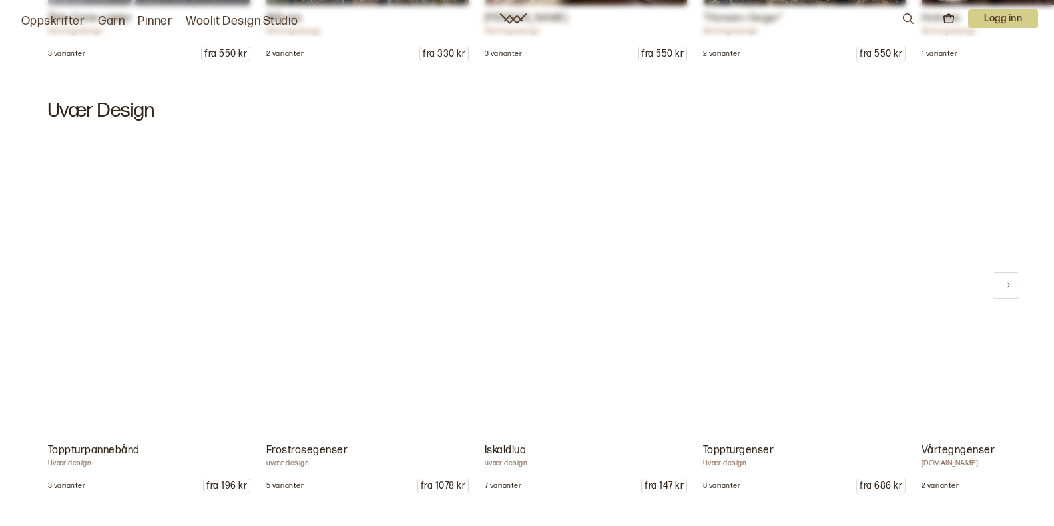
scroll to position [1569, 0]
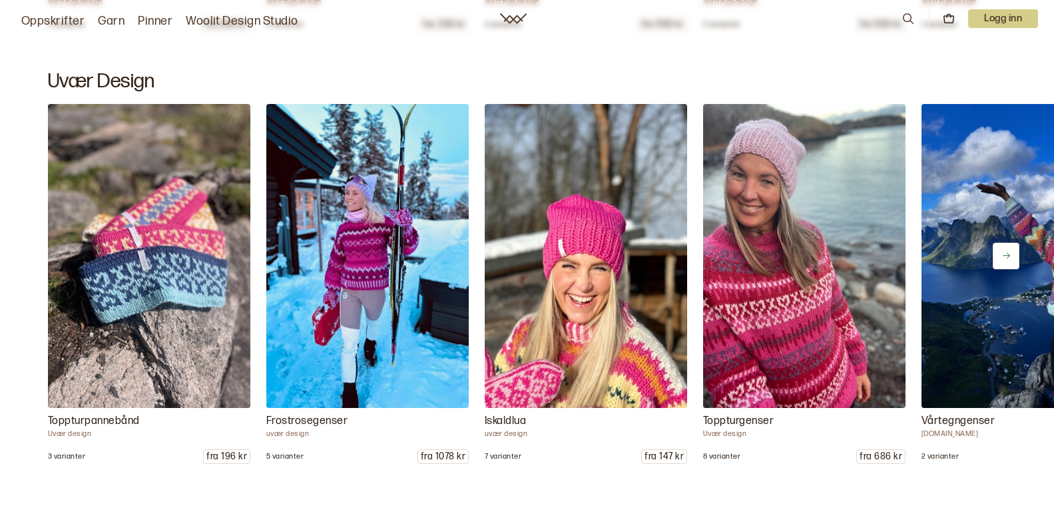
click at [1007, 253] on icon at bounding box center [1006, 255] width 7 height 6
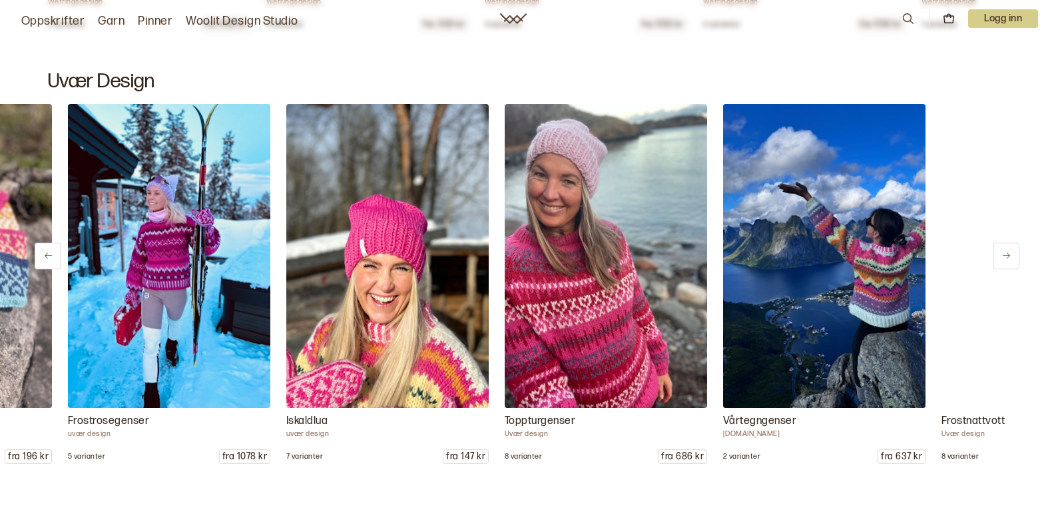
scroll to position [0, 218]
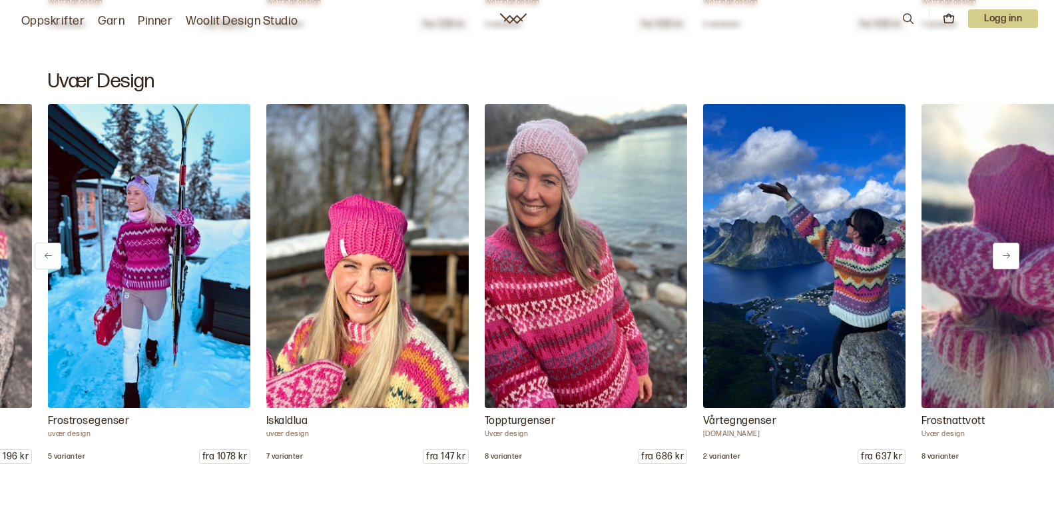
click at [1006, 253] on icon at bounding box center [1007, 255] width 10 height 10
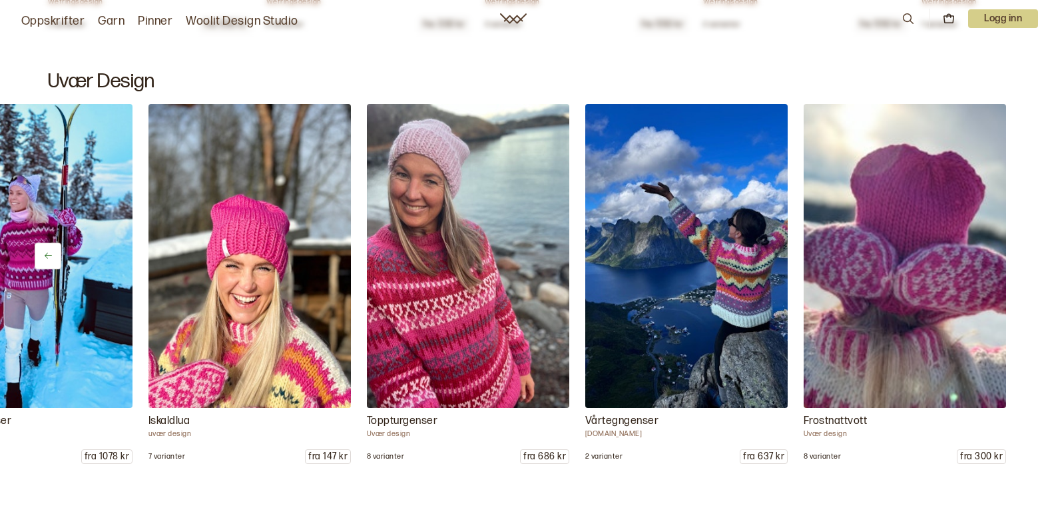
click at [1006, 253] on div "Toppturpannebånd Uvær design 3 varianter fra 196 kr Frostrosegenser uvær design…" at bounding box center [527, 284] width 1054 height 360
drag, startPoint x: 1006, startPoint y: 253, endPoint x: 1027, endPoint y: 267, distance: 24.9
click at [1027, 267] on div "Toppturpannebånd Uvær design 3 varianter fra 196 kr Frostrosegenser uvær design…" at bounding box center [527, 284] width 1054 height 360
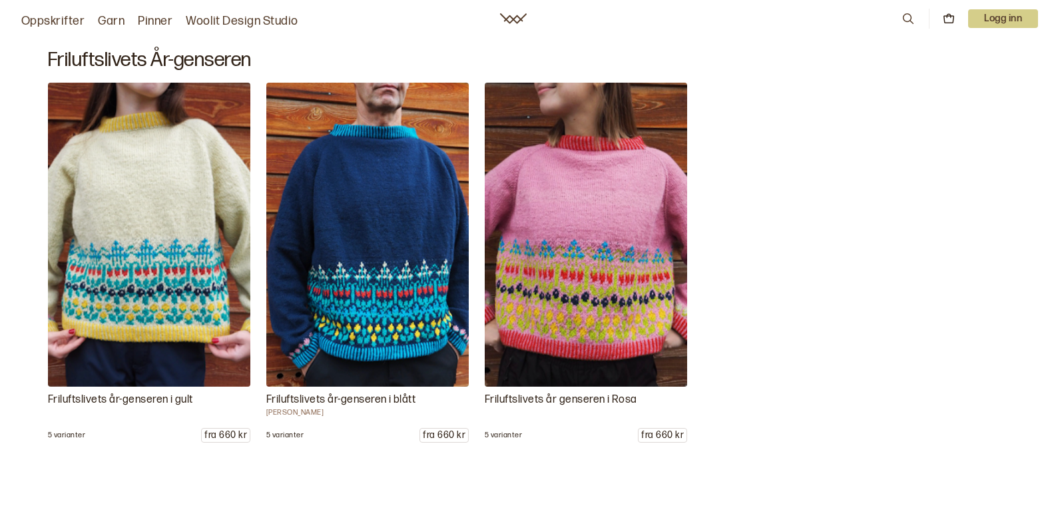
scroll to position [0, 0]
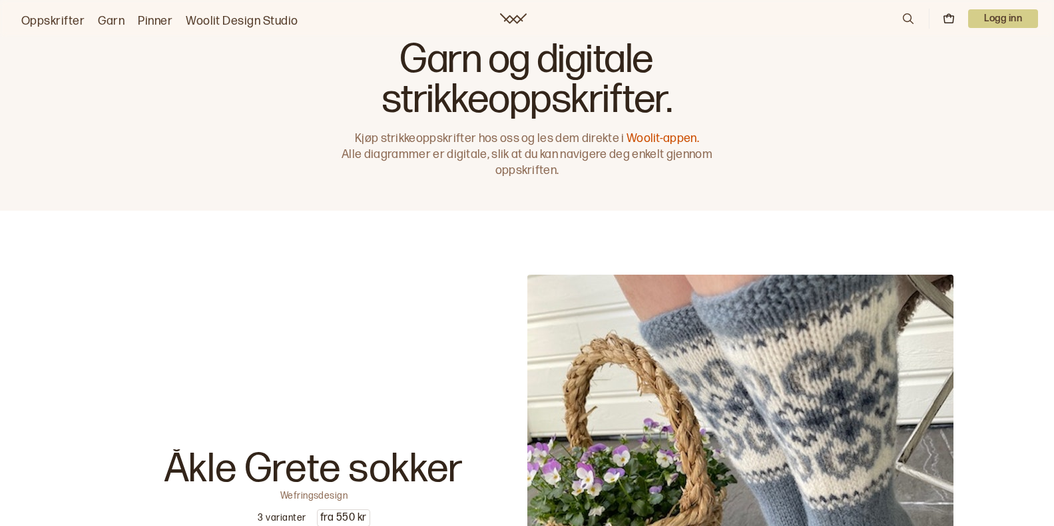
click at [59, 23] on link "Oppskrifter" at bounding box center [52, 21] width 63 height 19
click at [53, 19] on link "Oppskrifter" at bounding box center [52, 21] width 63 height 19
click at [57, 26] on link "Oppskrifter" at bounding box center [52, 21] width 63 height 19
click at [54, 20] on link "Oppskrifter" at bounding box center [52, 21] width 63 height 19
click at [263, 17] on link "Woolit Design Studio" at bounding box center [242, 21] width 113 height 19
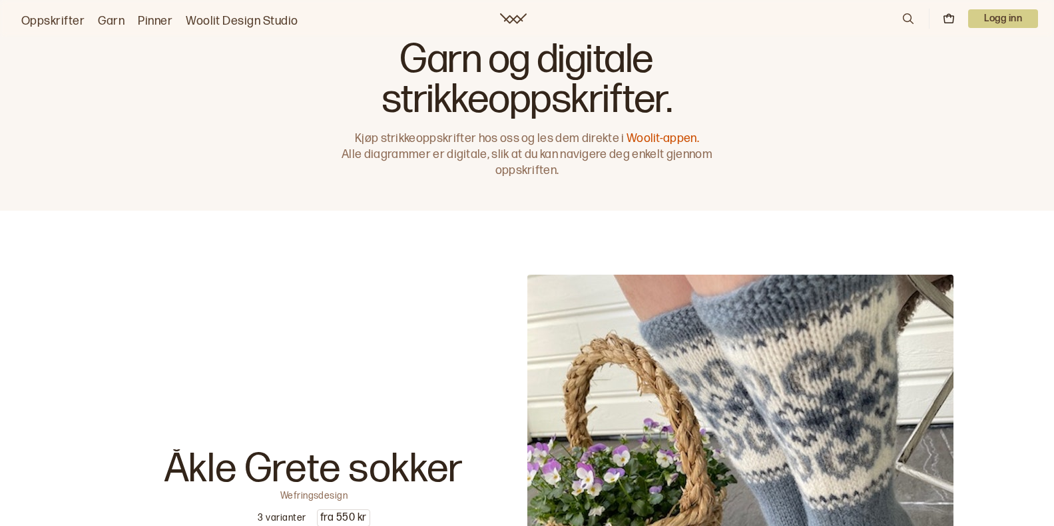
click at [910, 25] on icon at bounding box center [908, 18] width 15 height 15
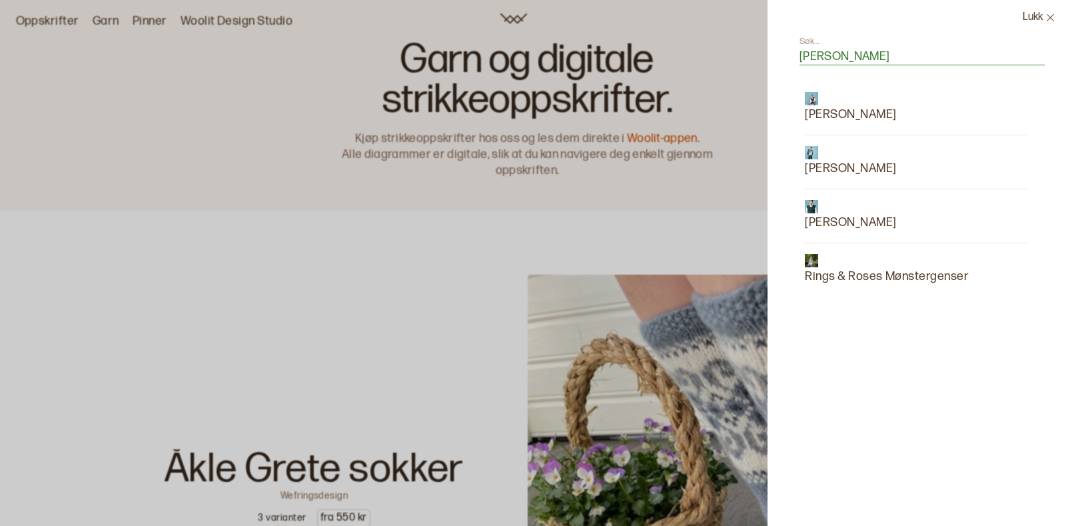
type input "[PERSON_NAME]"
